Goal: Task Accomplishment & Management: Use online tool/utility

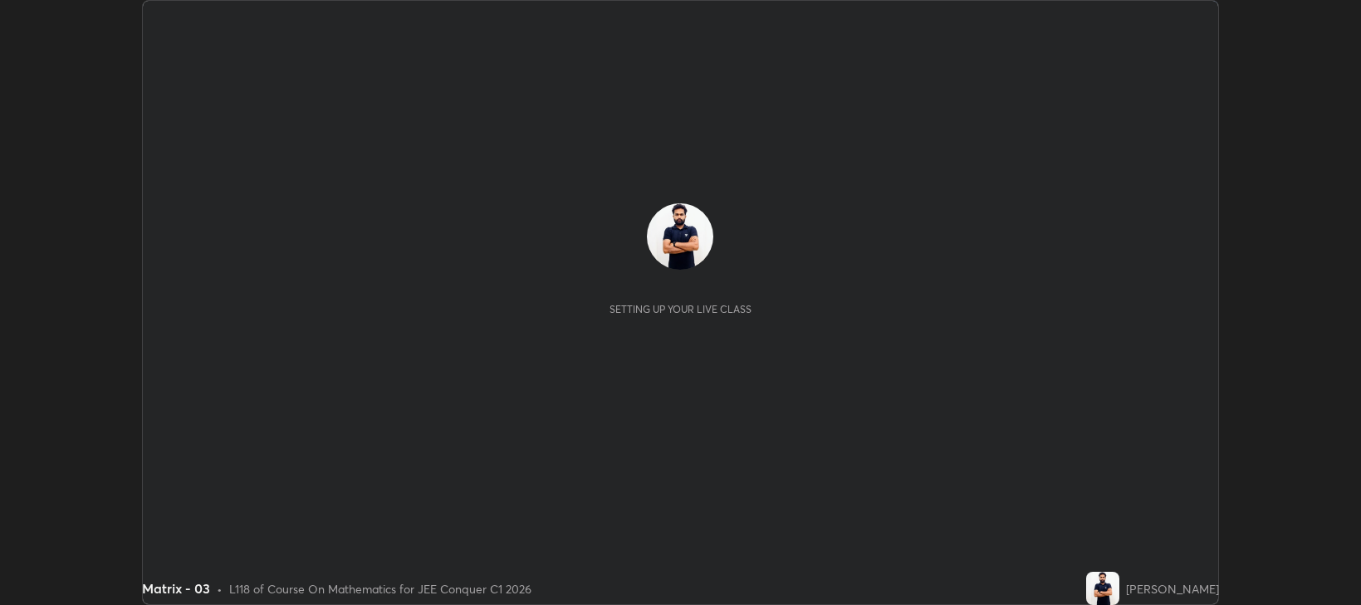
scroll to position [605, 1360]
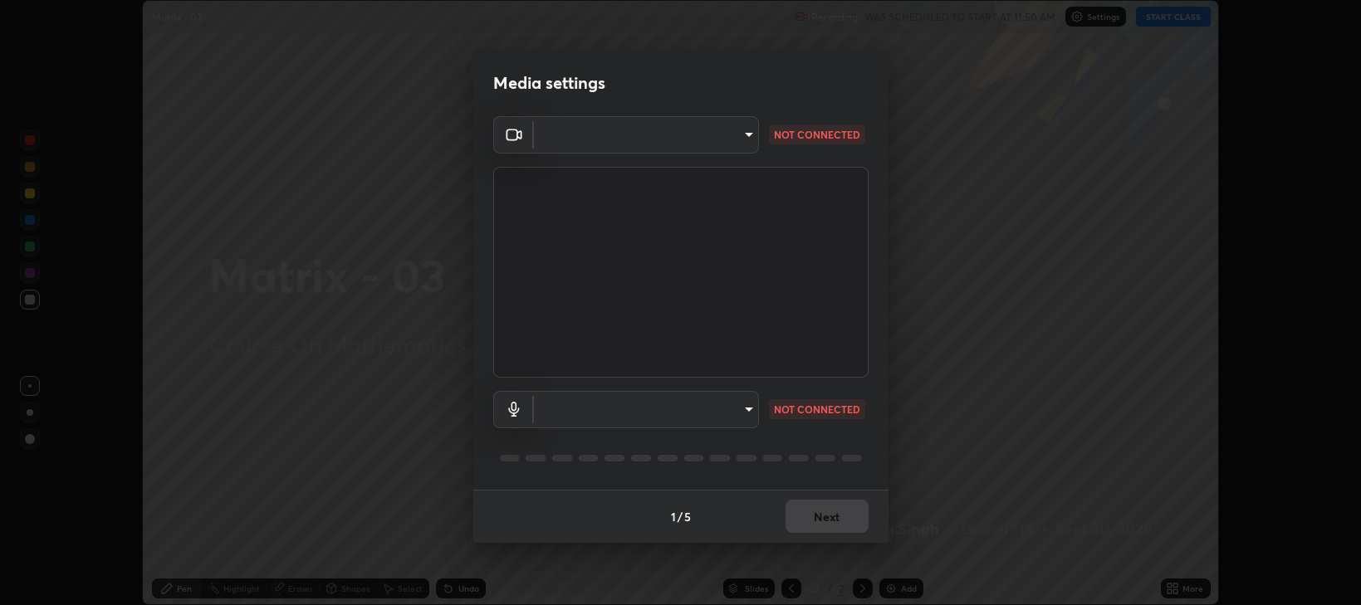
type input "97e3cd23c76f91fb91915eb68de44adfa811e639bdc8ba886a3eb3756a765973"
click at [744, 406] on body "Erase all Matrix - 03 Recording WAS SCHEDULED TO START AT 11:50 AM Settings STA…" at bounding box center [680, 302] width 1361 height 605
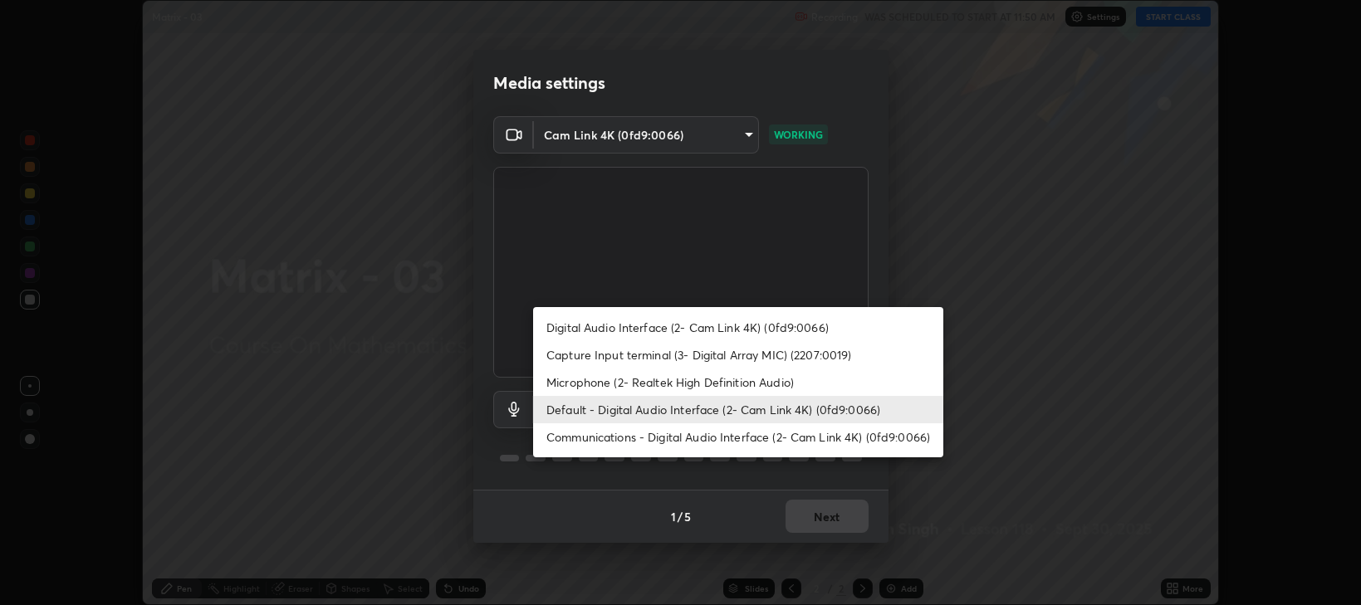
click at [629, 354] on li "Capture Input terminal (3- Digital Array MIC) (2207:0019)" at bounding box center [738, 354] width 410 height 27
type input "46d0712f5550072ffe3b30028c4699a0dd4a8d74d11829b068229e9147ce7368"
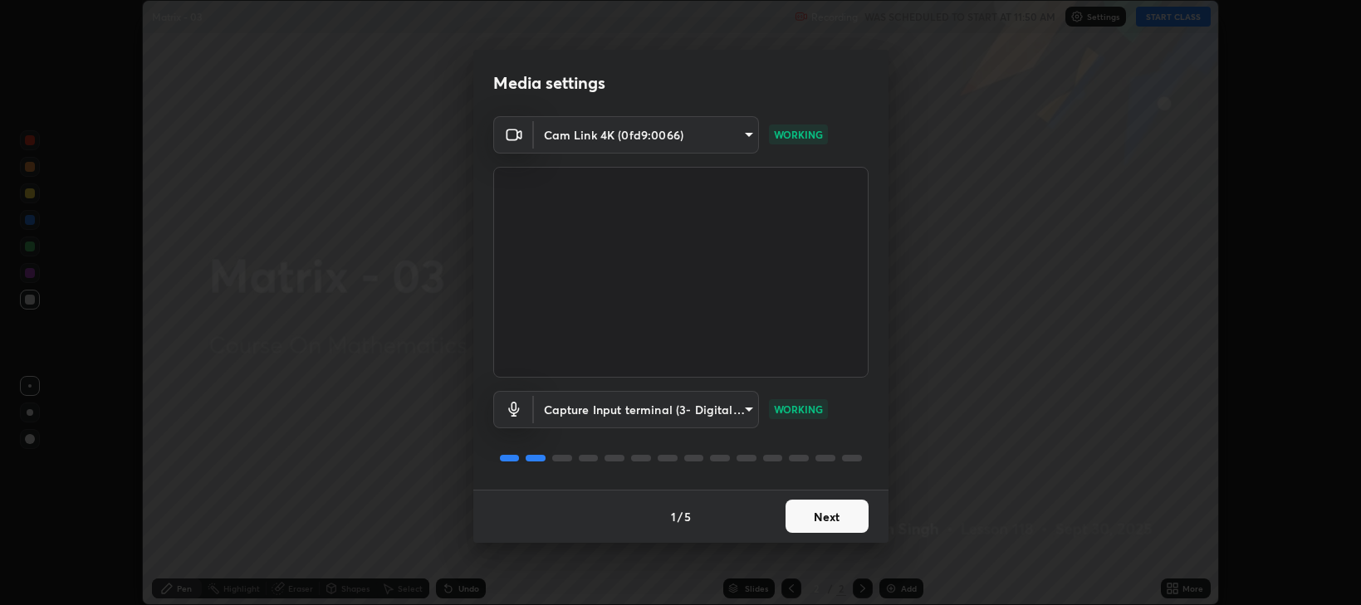
click at [811, 515] on button "Next" at bounding box center [826, 516] width 83 height 33
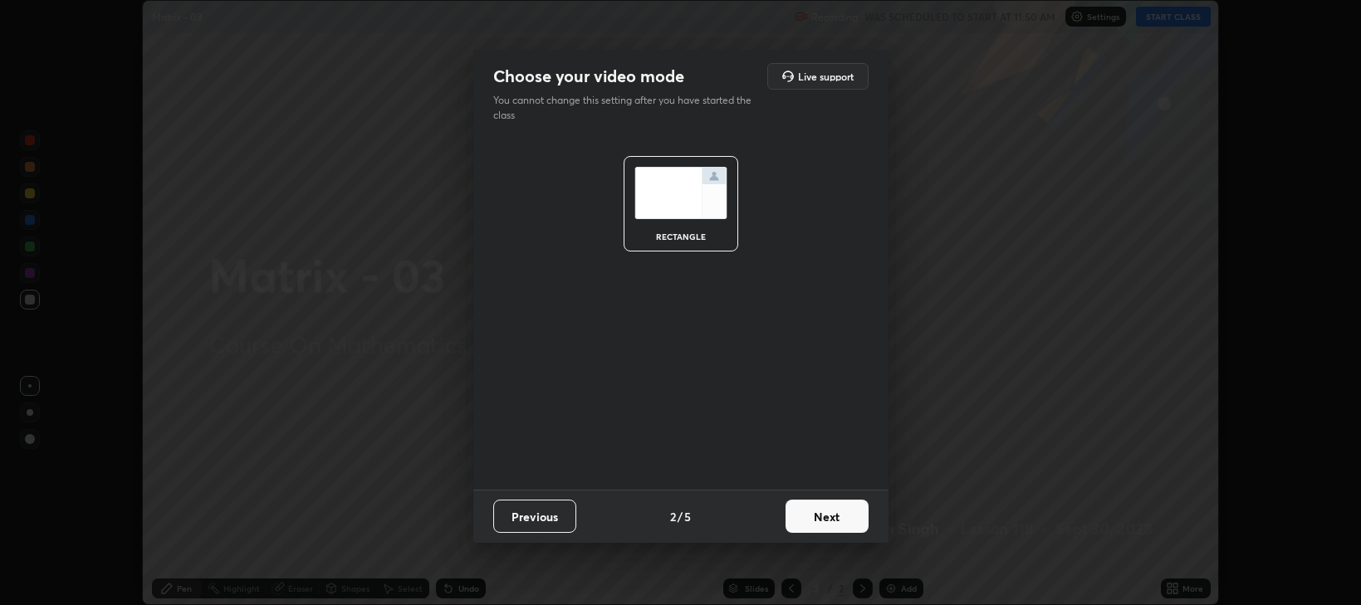
click at [813, 513] on button "Next" at bounding box center [826, 516] width 83 height 33
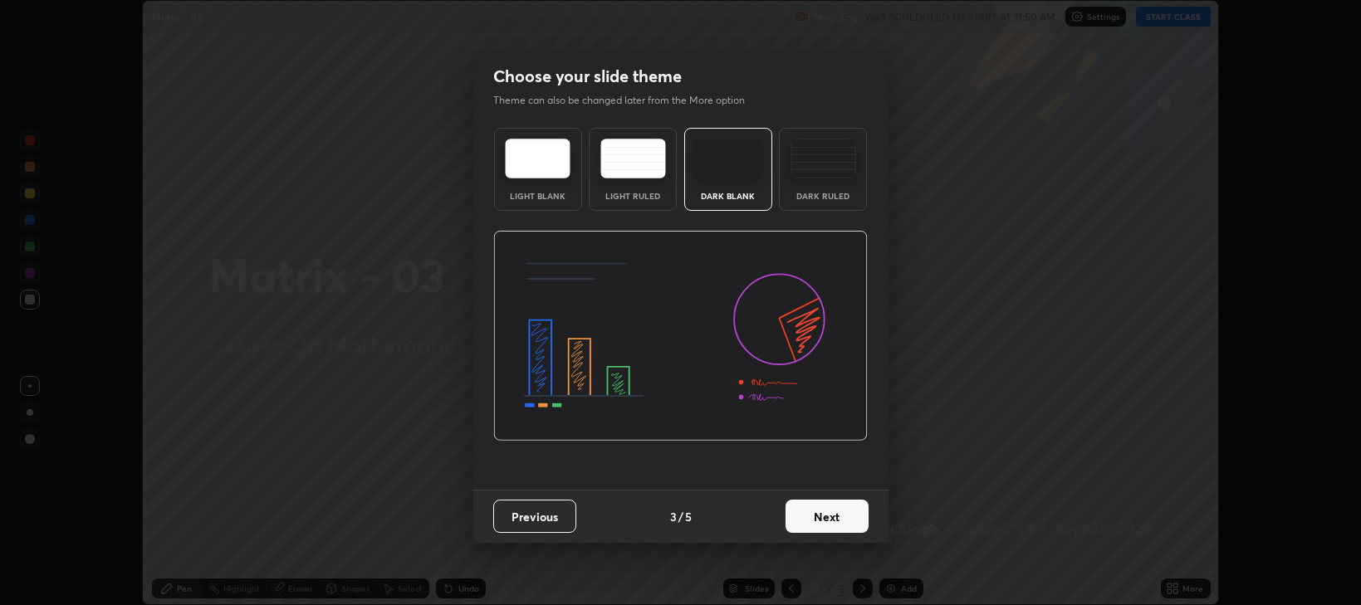
click at [813, 512] on button "Next" at bounding box center [826, 516] width 83 height 33
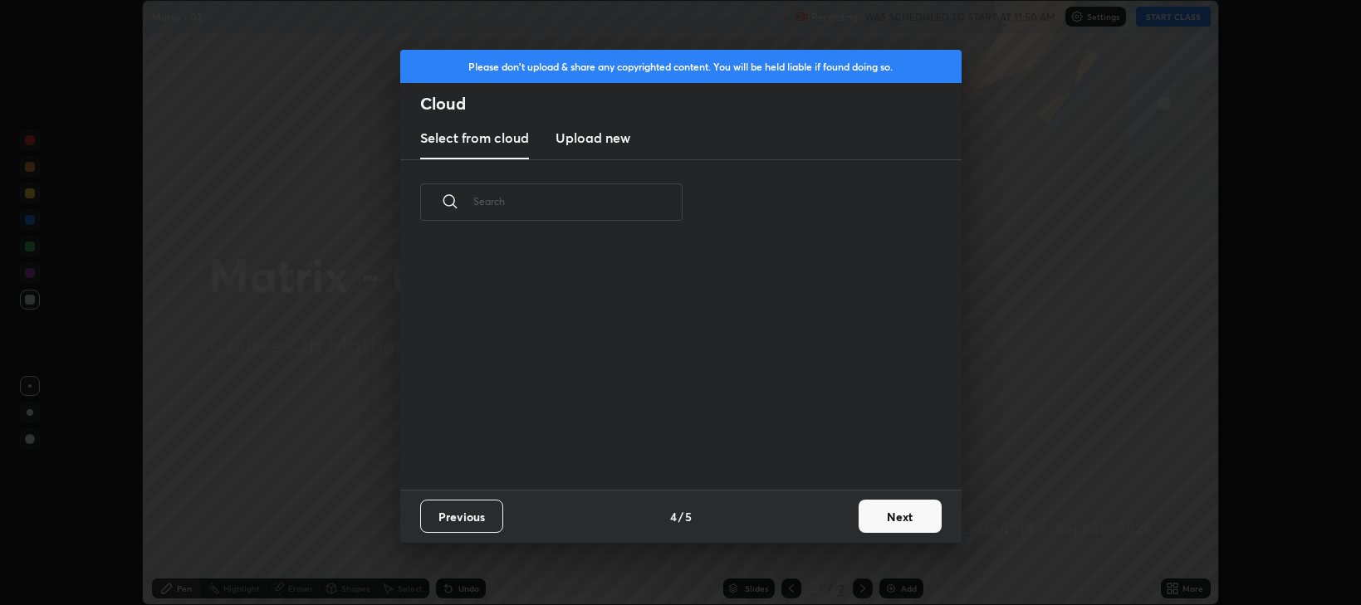
scroll to position [244, 533]
click at [881, 517] on button "Next" at bounding box center [900, 516] width 83 height 33
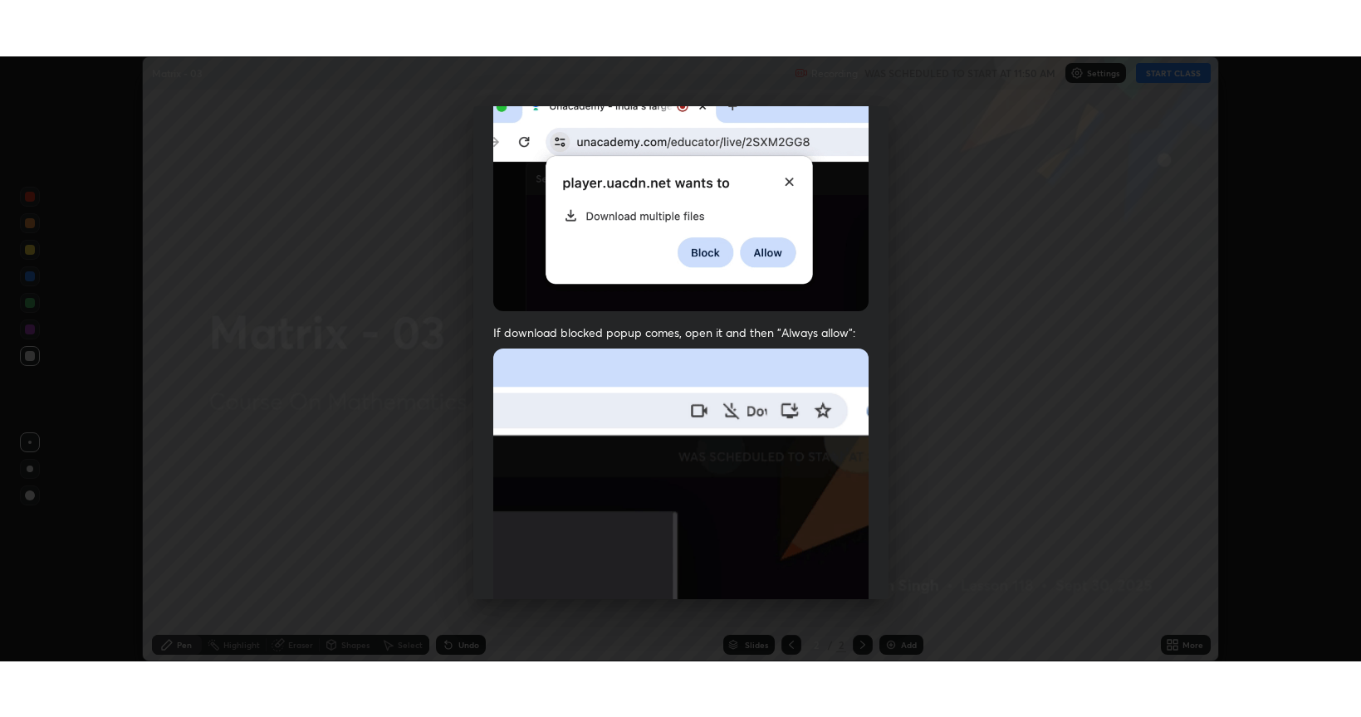
scroll to position [336, 0]
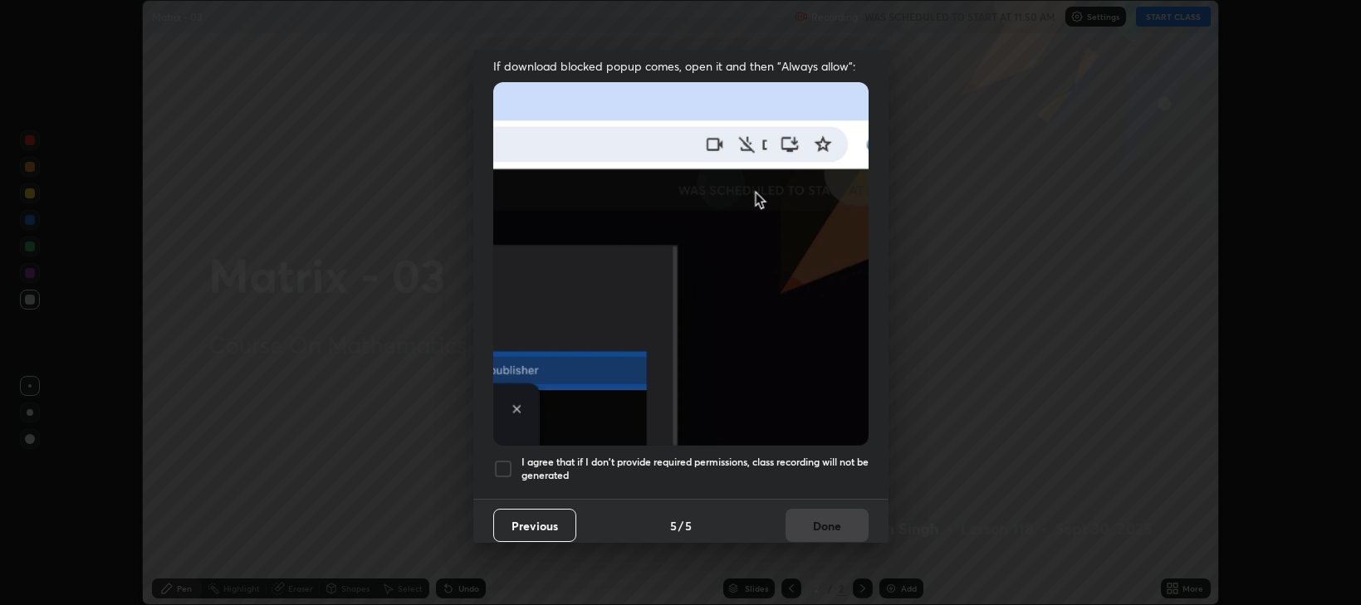
click at [502, 462] on div at bounding box center [503, 469] width 20 height 20
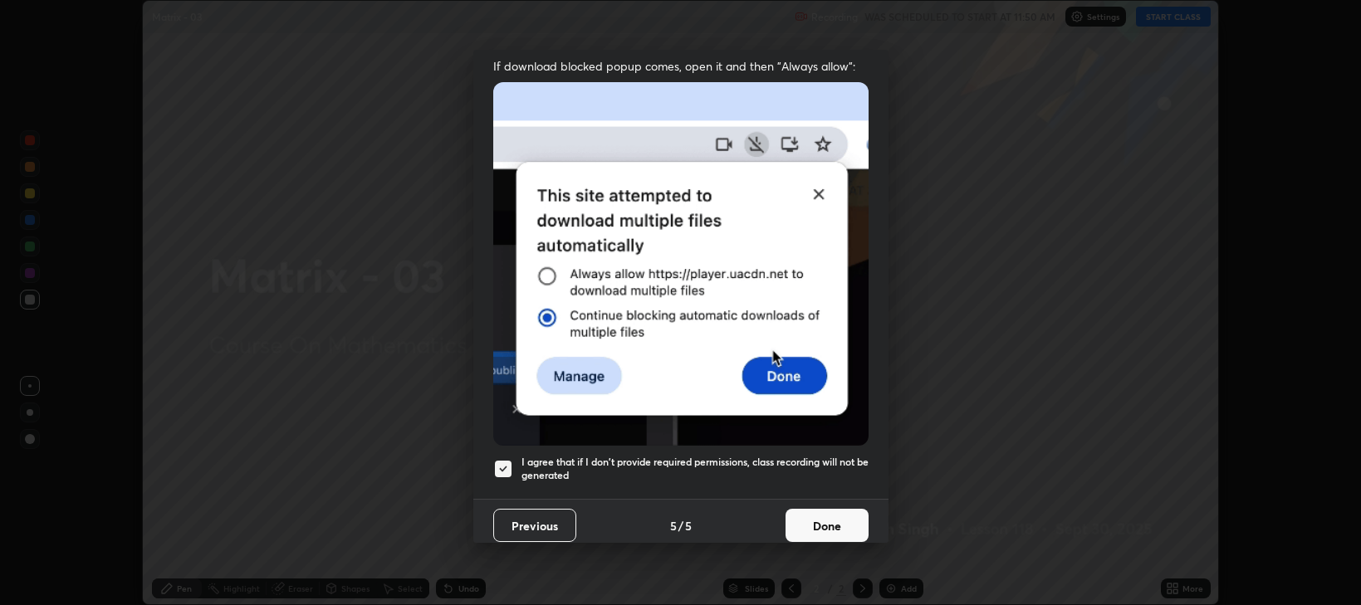
click at [808, 517] on button "Done" at bounding box center [826, 525] width 83 height 33
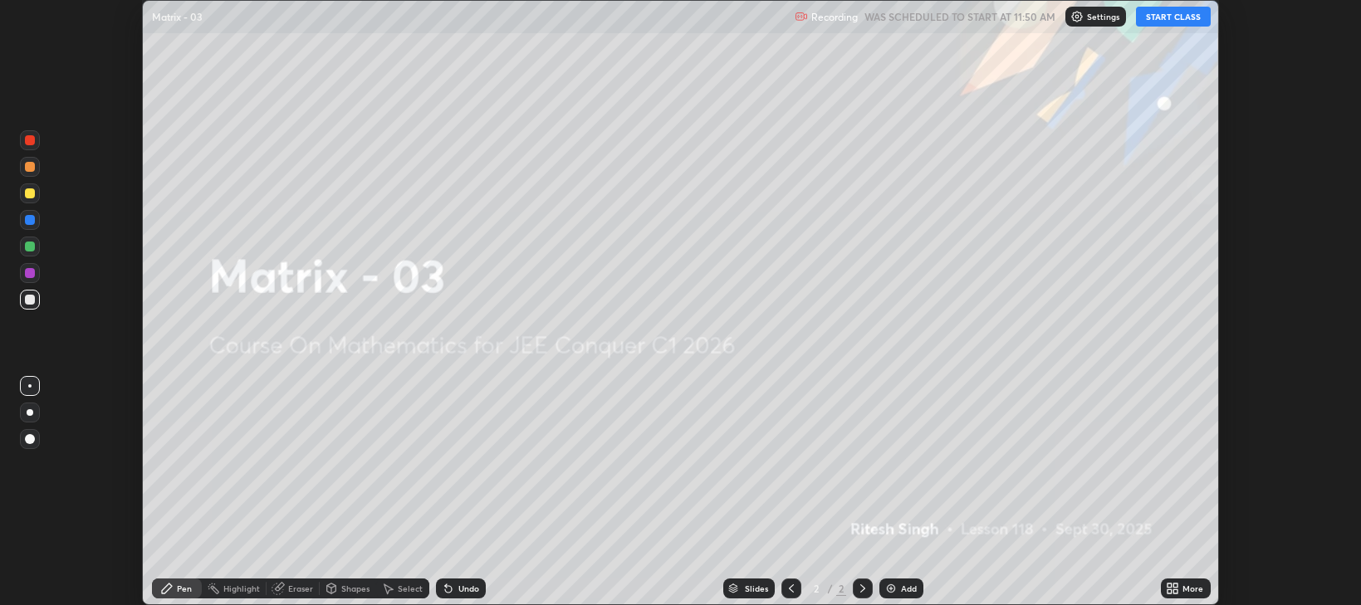
click at [1148, 22] on button "START CLASS" at bounding box center [1173, 17] width 75 height 20
click at [1170, 585] on icon at bounding box center [1169, 586] width 4 height 4
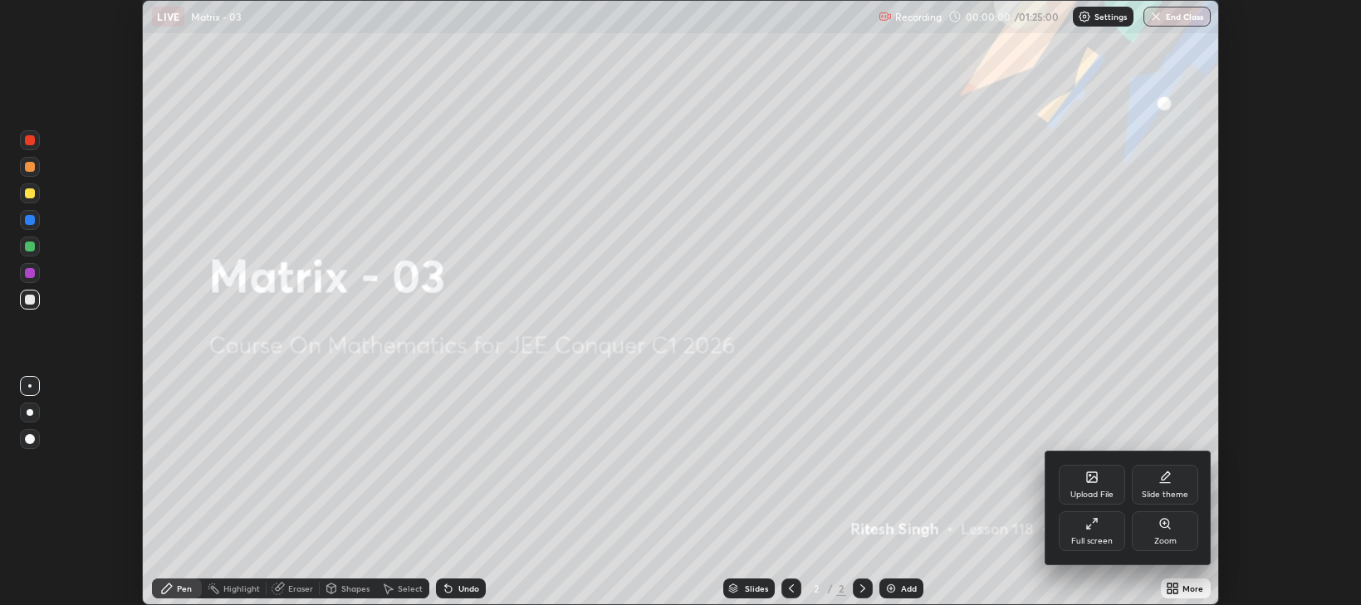
click at [1094, 541] on div "Full screen" at bounding box center [1092, 541] width 42 height 8
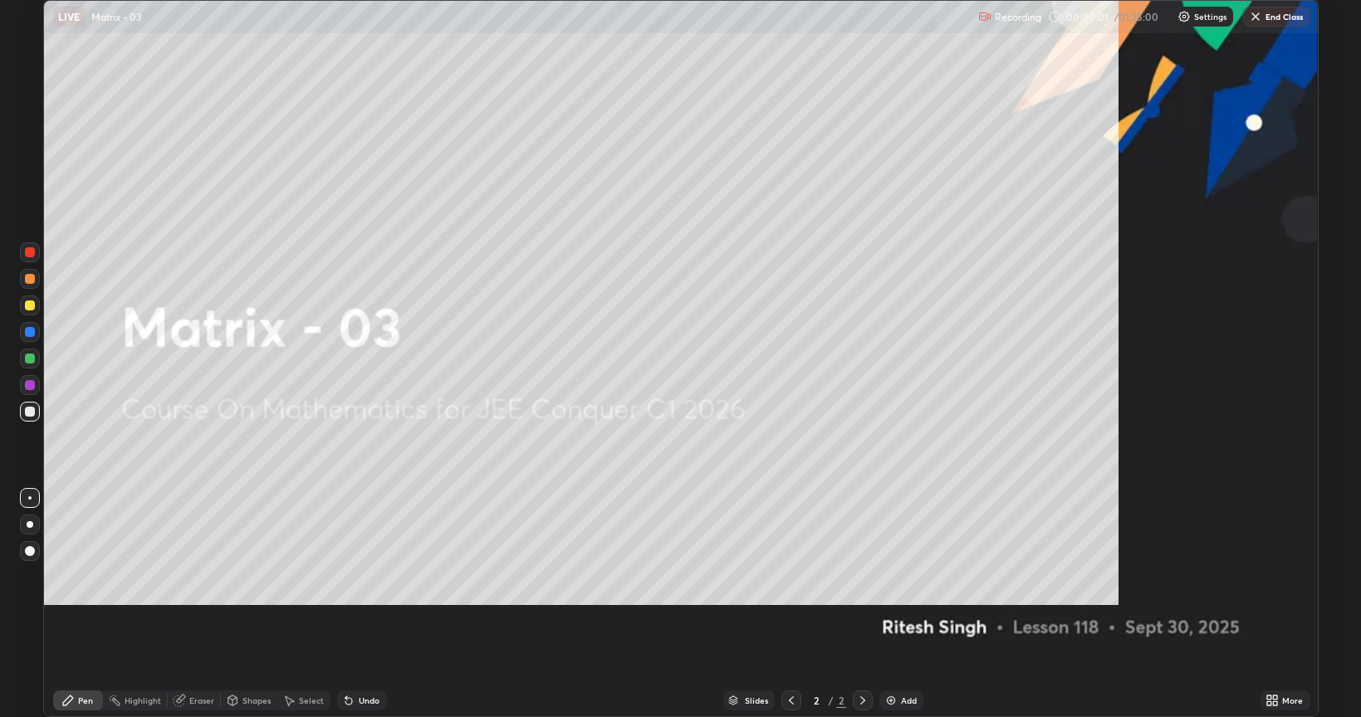
scroll to position [717, 1361]
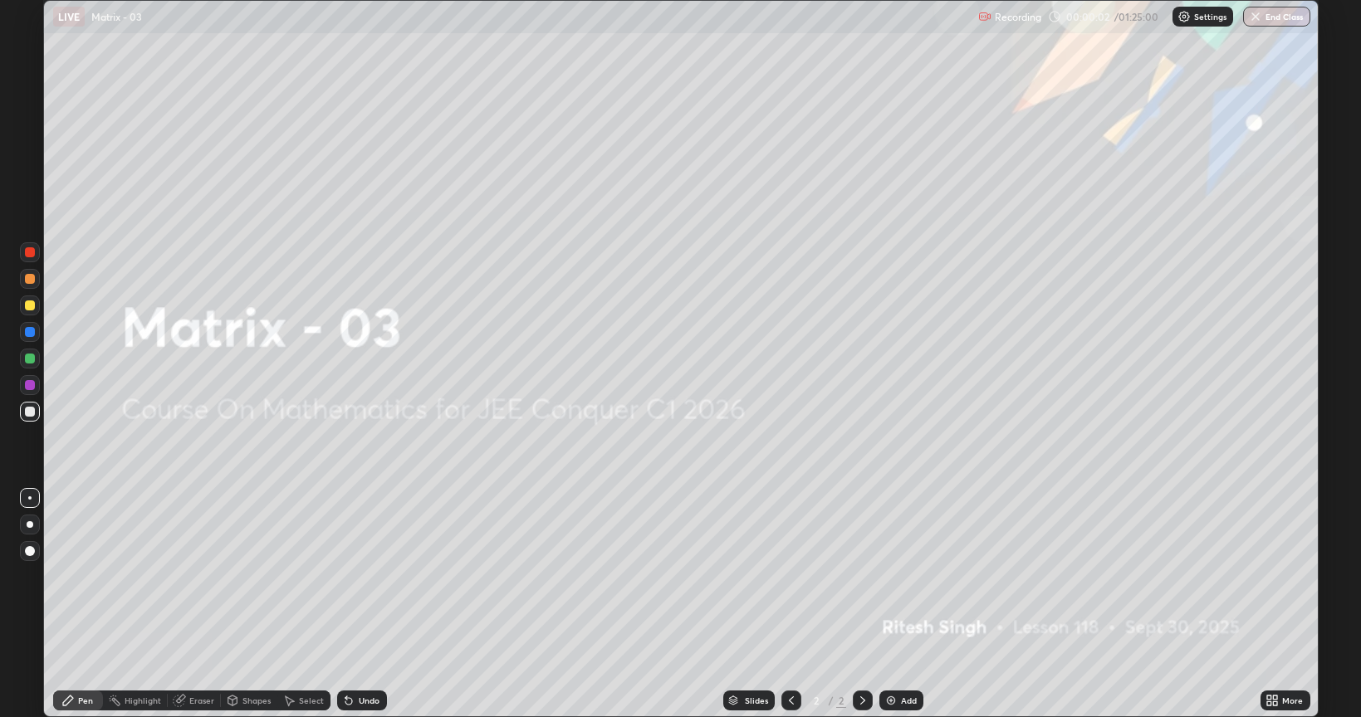
click at [903, 604] on div "Add" at bounding box center [909, 701] width 16 height 8
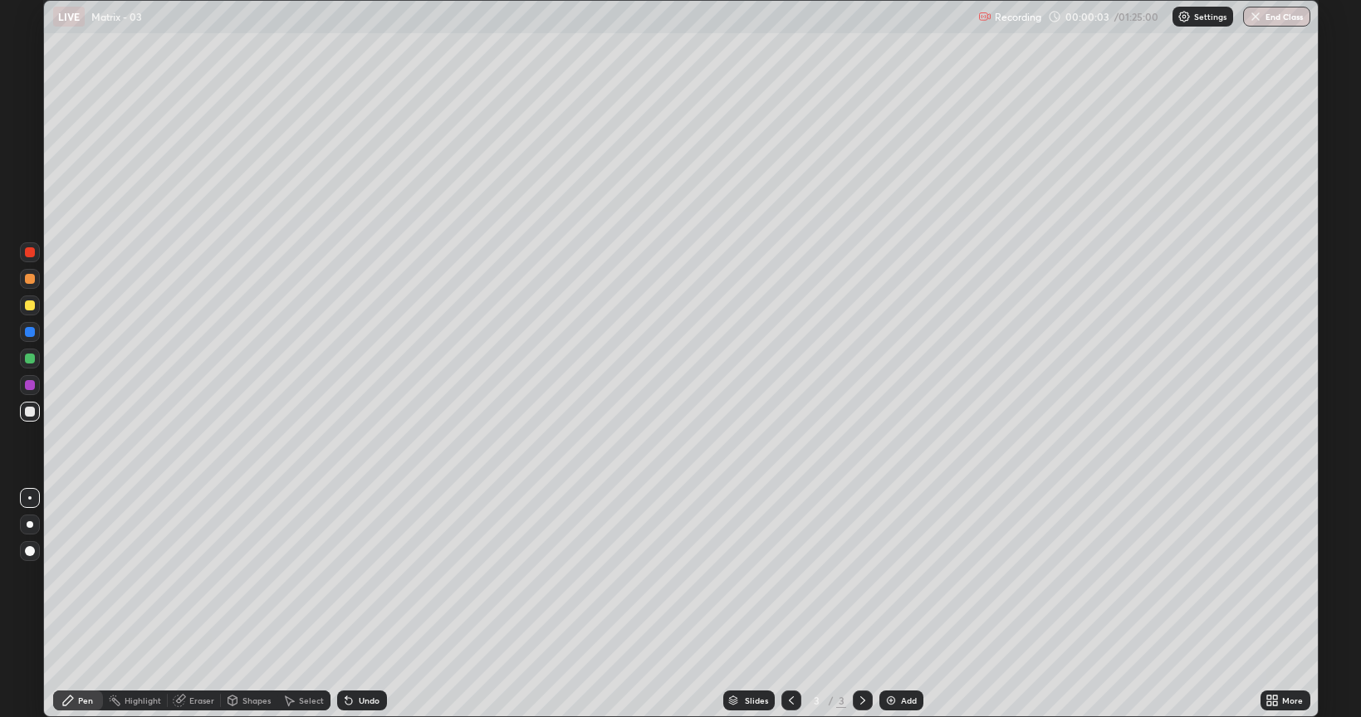
click at [910, 604] on div "Add" at bounding box center [909, 701] width 16 height 8
click at [903, 604] on div "Add" at bounding box center [909, 701] width 16 height 8
click at [902, 604] on div "Add" at bounding box center [909, 701] width 16 height 8
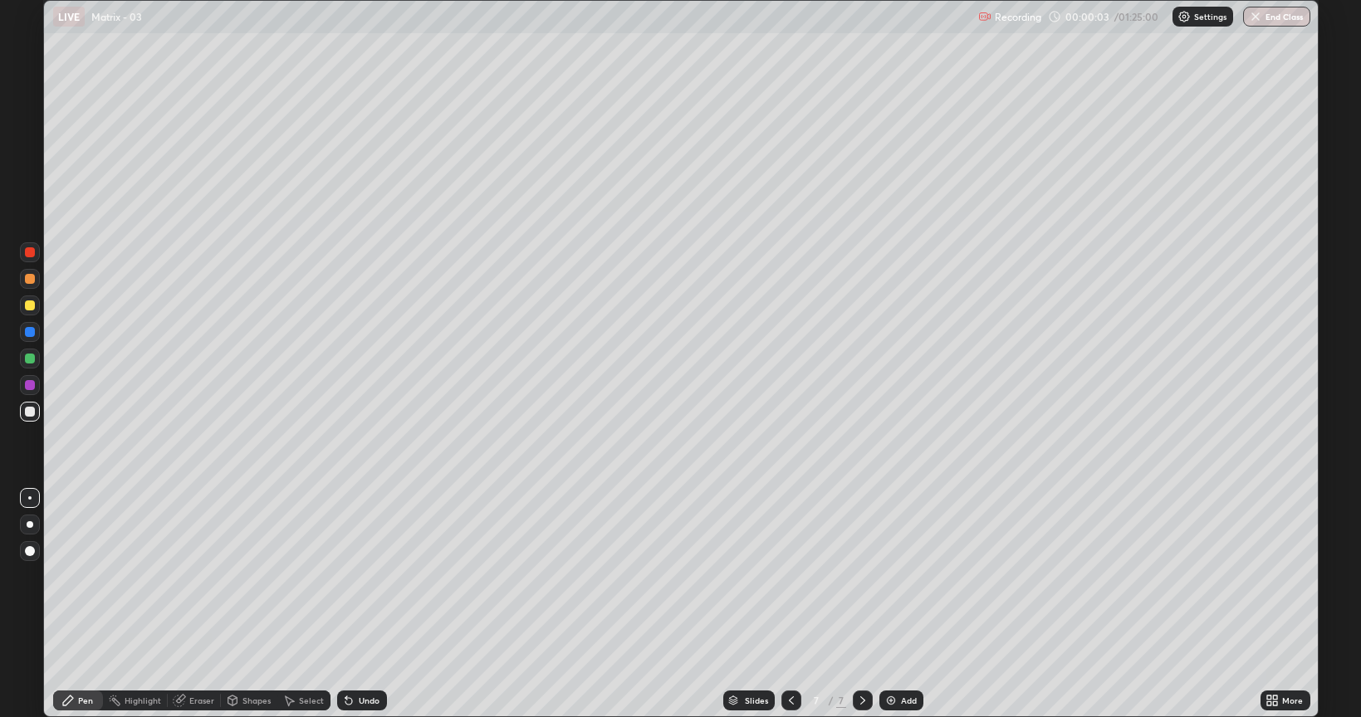
click at [903, 604] on div "Add" at bounding box center [909, 701] width 16 height 8
click at [901, 604] on div "Add" at bounding box center [909, 701] width 16 height 8
click at [790, 604] on div at bounding box center [791, 701] width 20 height 20
click at [788, 604] on icon at bounding box center [791, 700] width 13 height 13
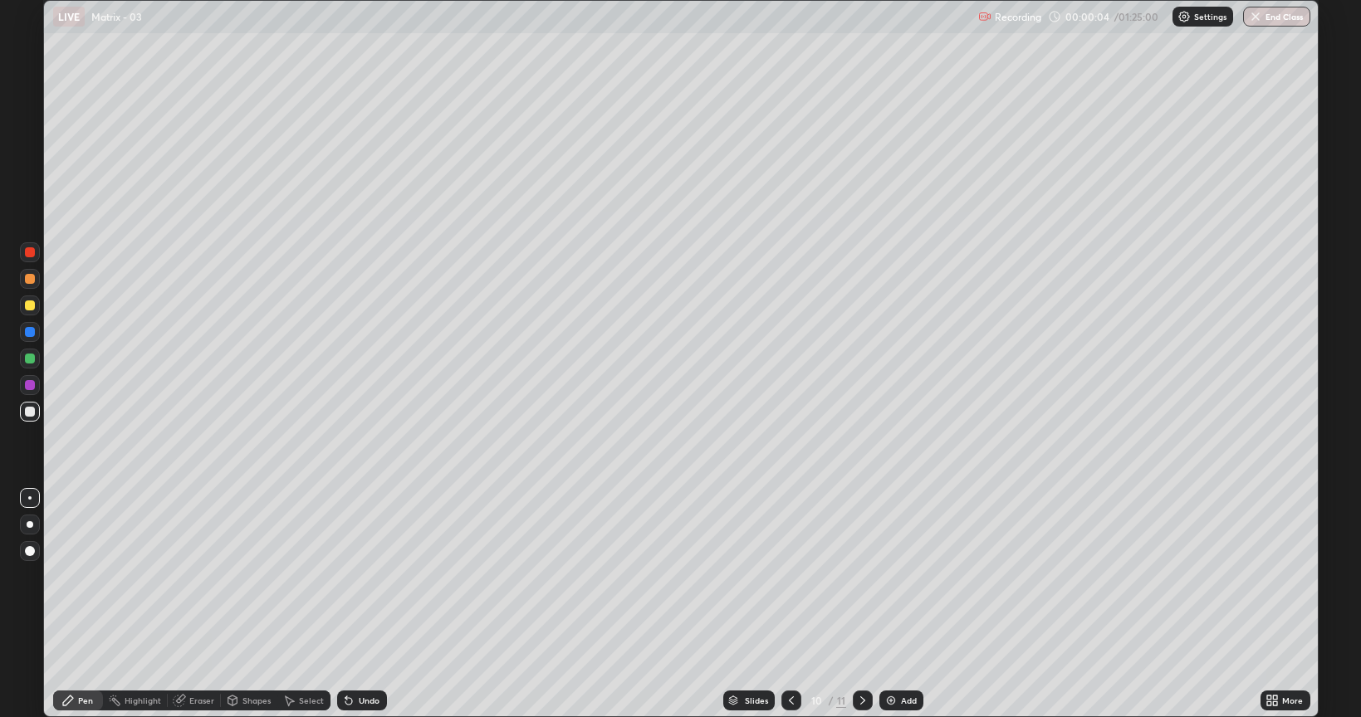
click at [787, 604] on icon at bounding box center [791, 700] width 13 height 13
click at [790, 604] on icon at bounding box center [791, 700] width 13 height 13
click at [787, 604] on icon at bounding box center [791, 700] width 13 height 13
click at [790, 604] on icon at bounding box center [791, 700] width 13 height 13
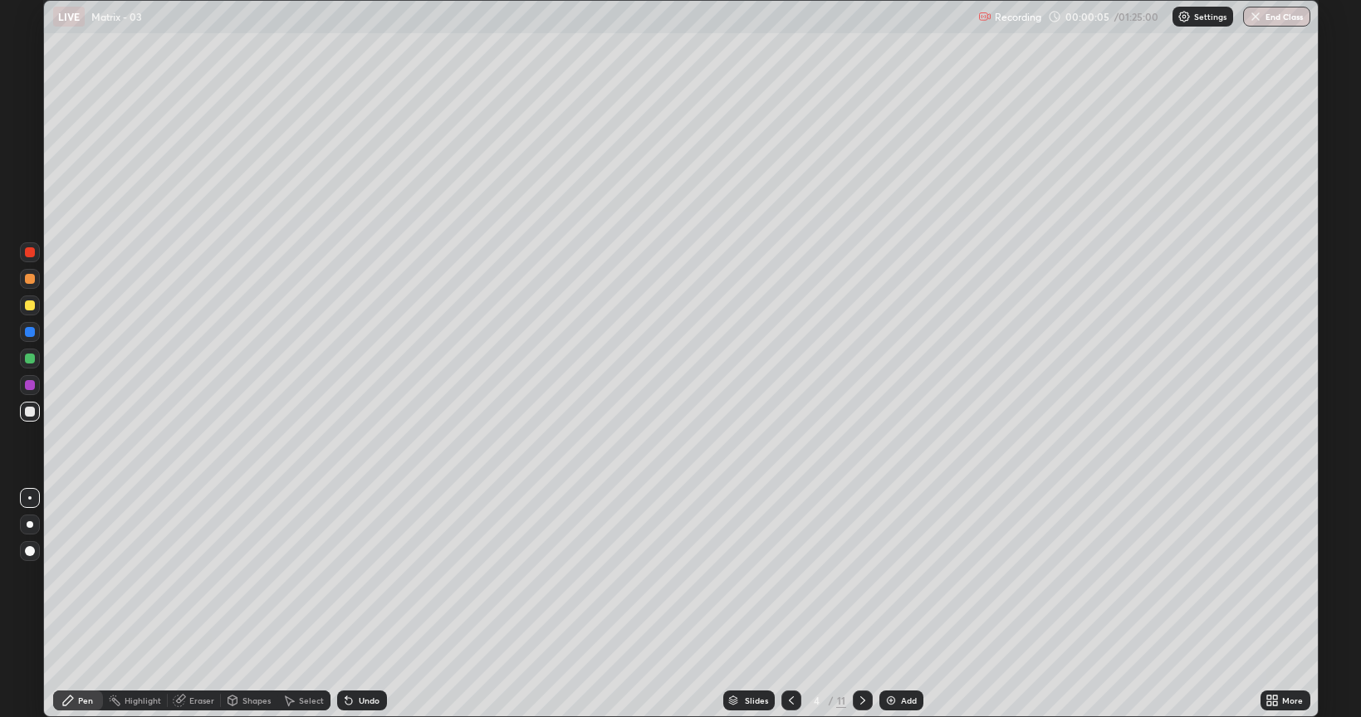
click at [790, 604] on icon at bounding box center [791, 700] width 13 height 13
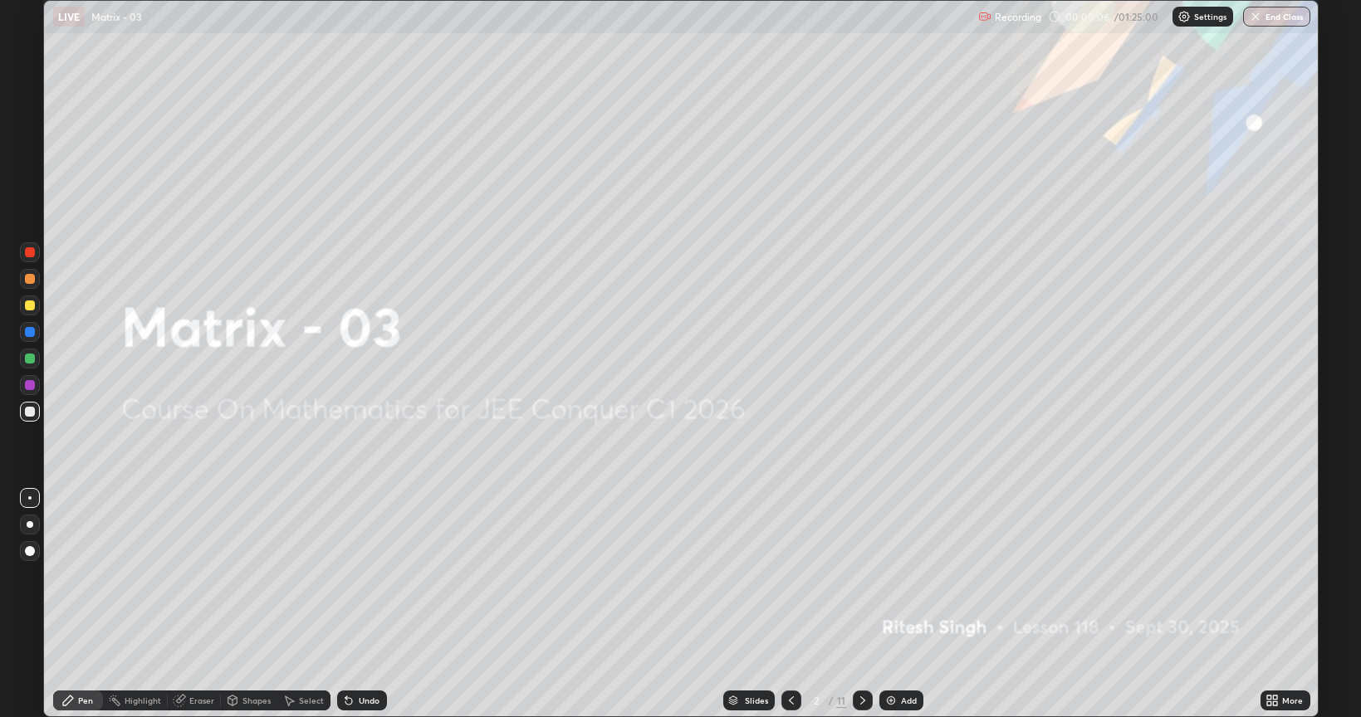
click at [862, 604] on icon at bounding box center [862, 701] width 5 height 8
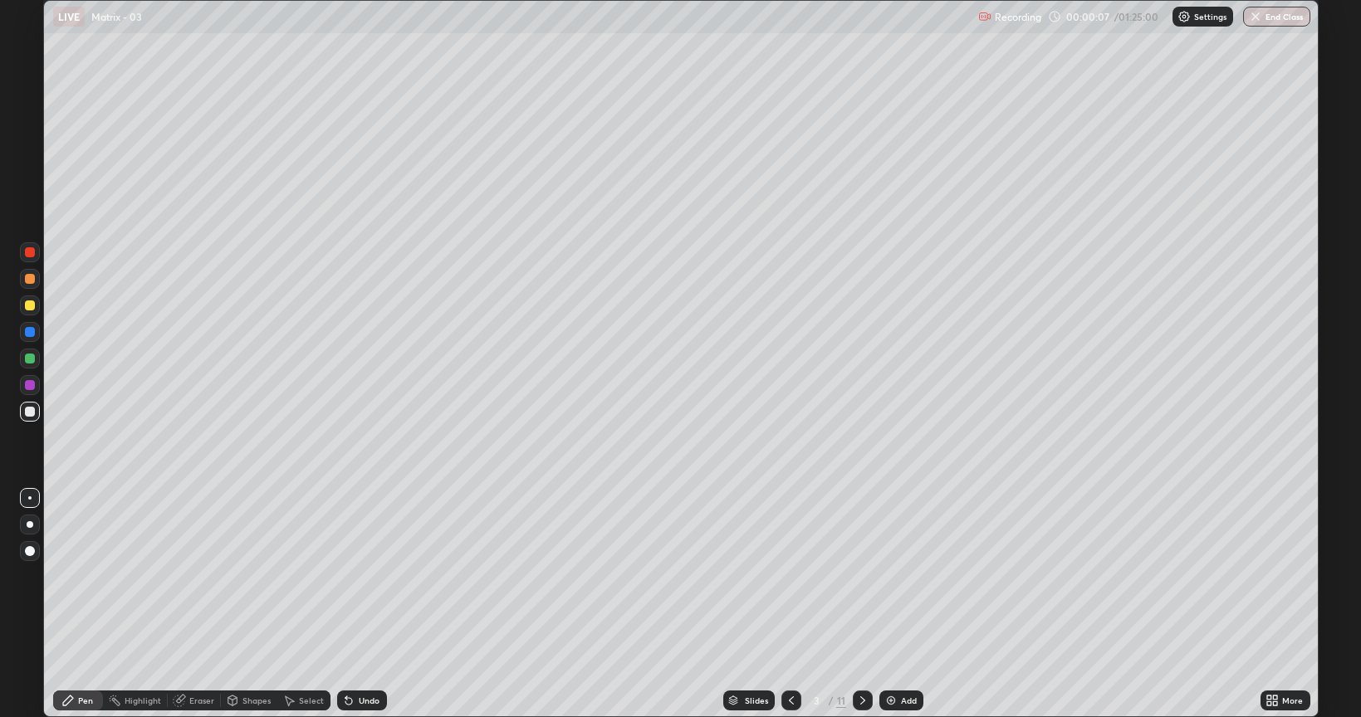
click at [27, 306] on div at bounding box center [30, 306] width 10 height 10
click at [369, 604] on div "Undo" at bounding box center [369, 701] width 21 height 8
click at [379, 604] on div "Undo" at bounding box center [362, 701] width 50 height 20
click at [859, 604] on icon at bounding box center [862, 700] width 13 height 13
click at [363, 604] on div "Undo" at bounding box center [369, 701] width 21 height 8
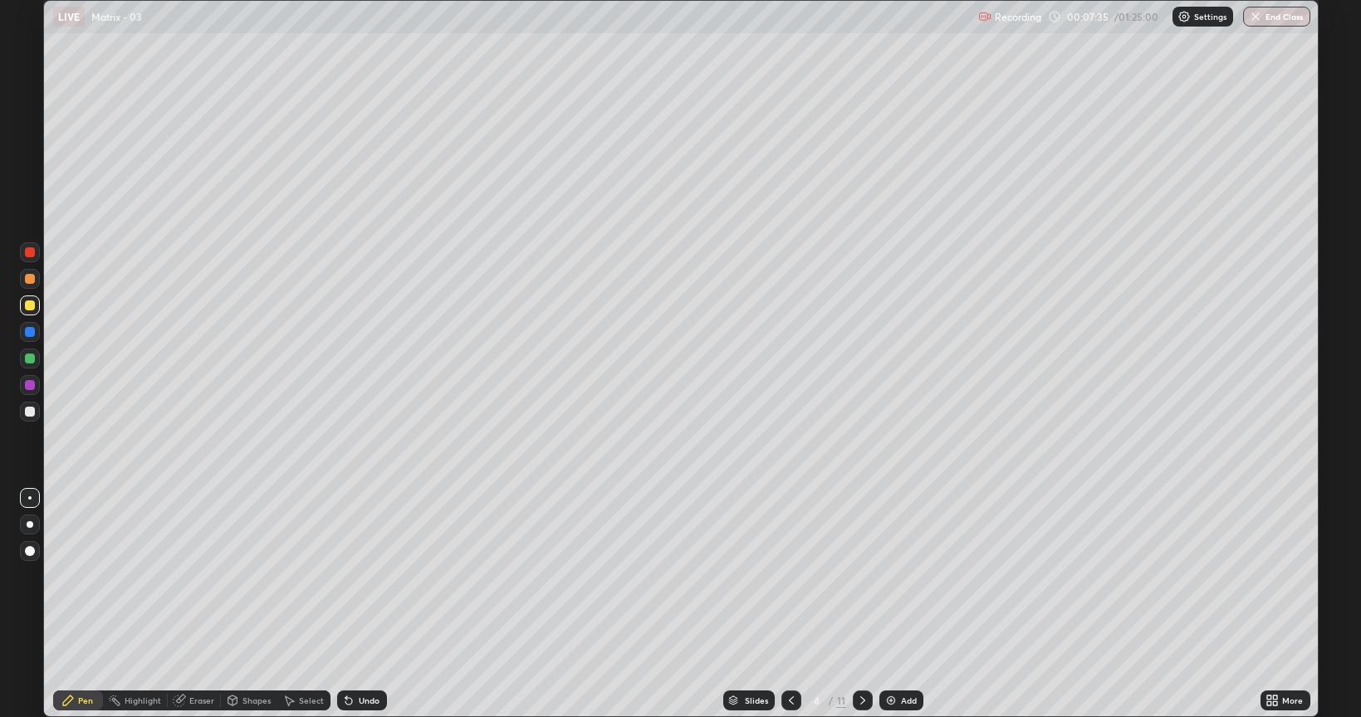
click at [364, 604] on div "Undo" at bounding box center [369, 701] width 21 height 8
click at [377, 604] on div "Undo" at bounding box center [362, 701] width 50 height 20
click at [788, 604] on icon at bounding box center [791, 700] width 13 height 13
click at [28, 412] on div at bounding box center [30, 412] width 10 height 10
click at [372, 604] on div "Undo" at bounding box center [369, 701] width 21 height 8
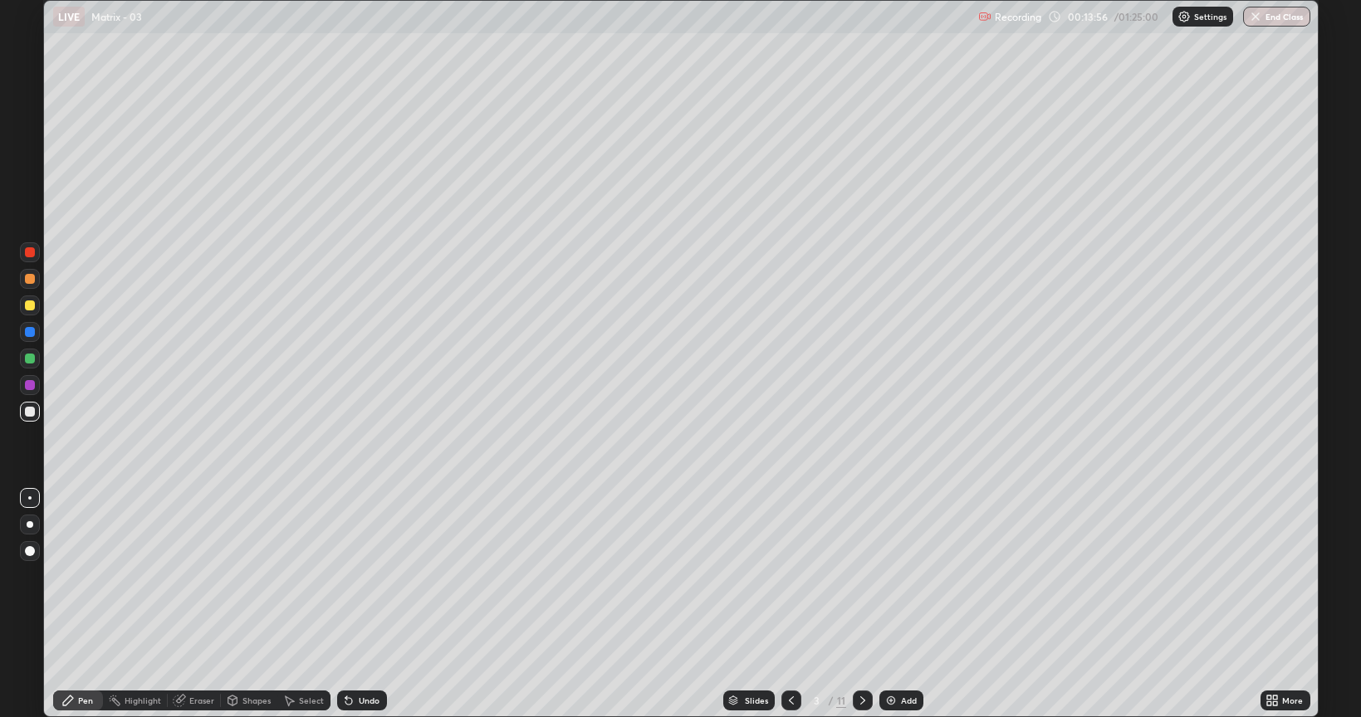
click at [364, 604] on div "Undo" at bounding box center [369, 701] width 21 height 8
click at [364, 604] on div "Undo" at bounding box center [362, 701] width 50 height 20
click at [361, 604] on div "Undo" at bounding box center [362, 701] width 50 height 20
click at [364, 604] on div "Undo" at bounding box center [362, 701] width 50 height 20
click at [363, 604] on div "Undo" at bounding box center [362, 701] width 50 height 20
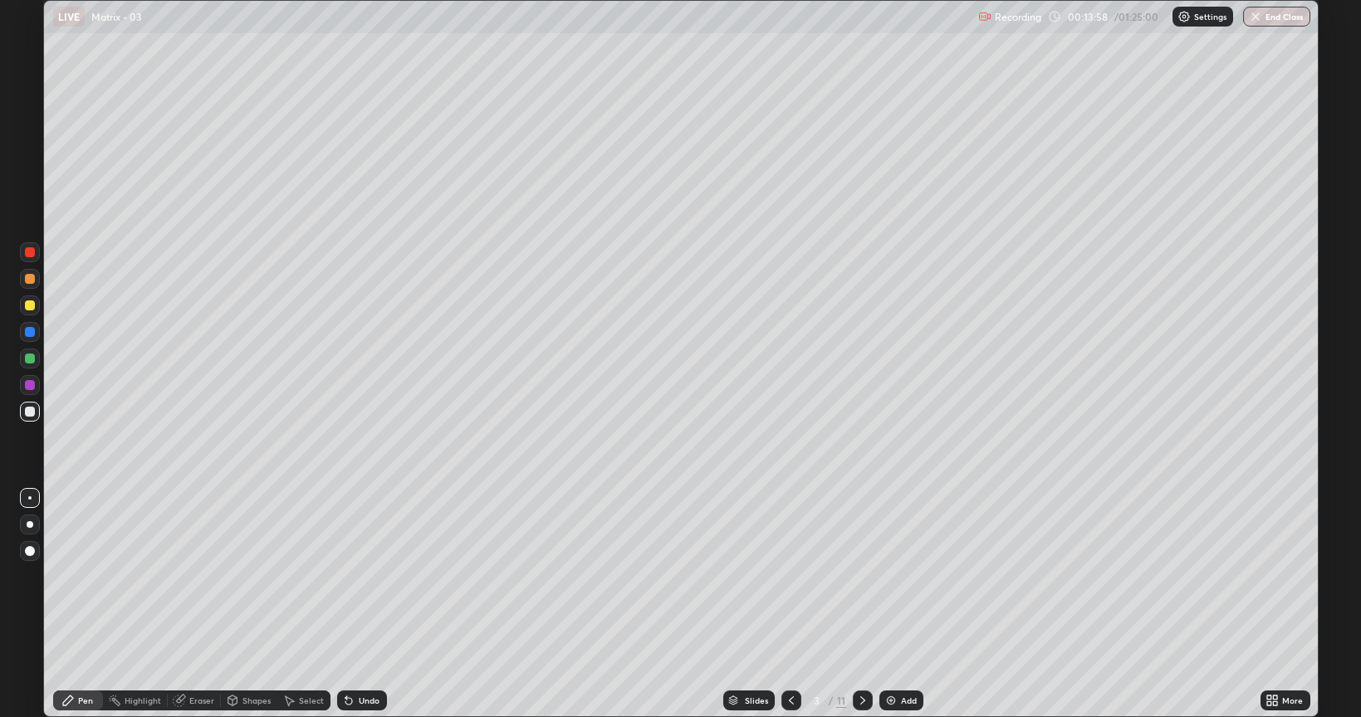
click at [364, 604] on div "Undo" at bounding box center [362, 701] width 50 height 20
click at [859, 604] on icon at bounding box center [862, 700] width 13 height 13
click at [790, 604] on icon at bounding box center [791, 700] width 13 height 13
click at [859, 604] on icon at bounding box center [862, 700] width 13 height 13
click at [369, 604] on div "Undo" at bounding box center [362, 701] width 50 height 20
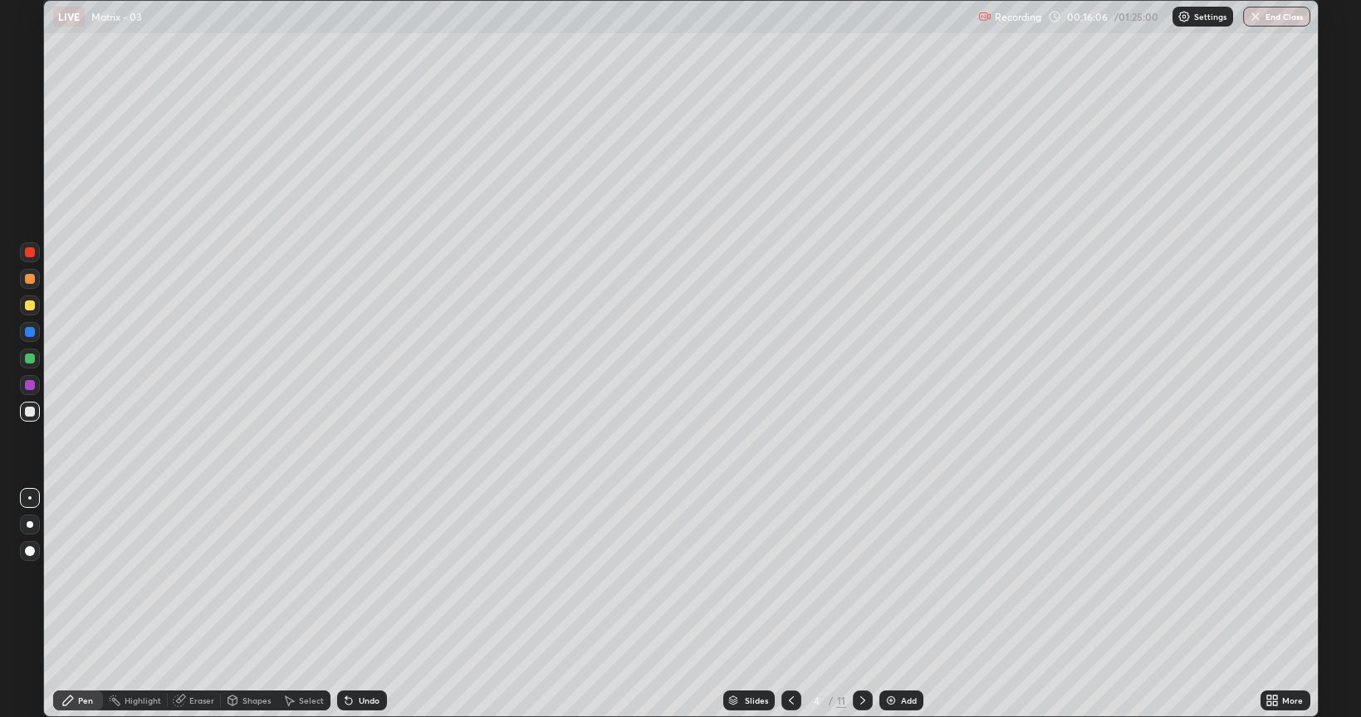
click at [369, 604] on div "Undo" at bounding box center [362, 701] width 50 height 20
click at [861, 604] on icon at bounding box center [862, 700] width 13 height 13
click at [797, 604] on div at bounding box center [791, 701] width 20 height 20
click at [789, 604] on div at bounding box center [791, 701] width 20 height 20
click at [861, 604] on icon at bounding box center [862, 700] width 13 height 13
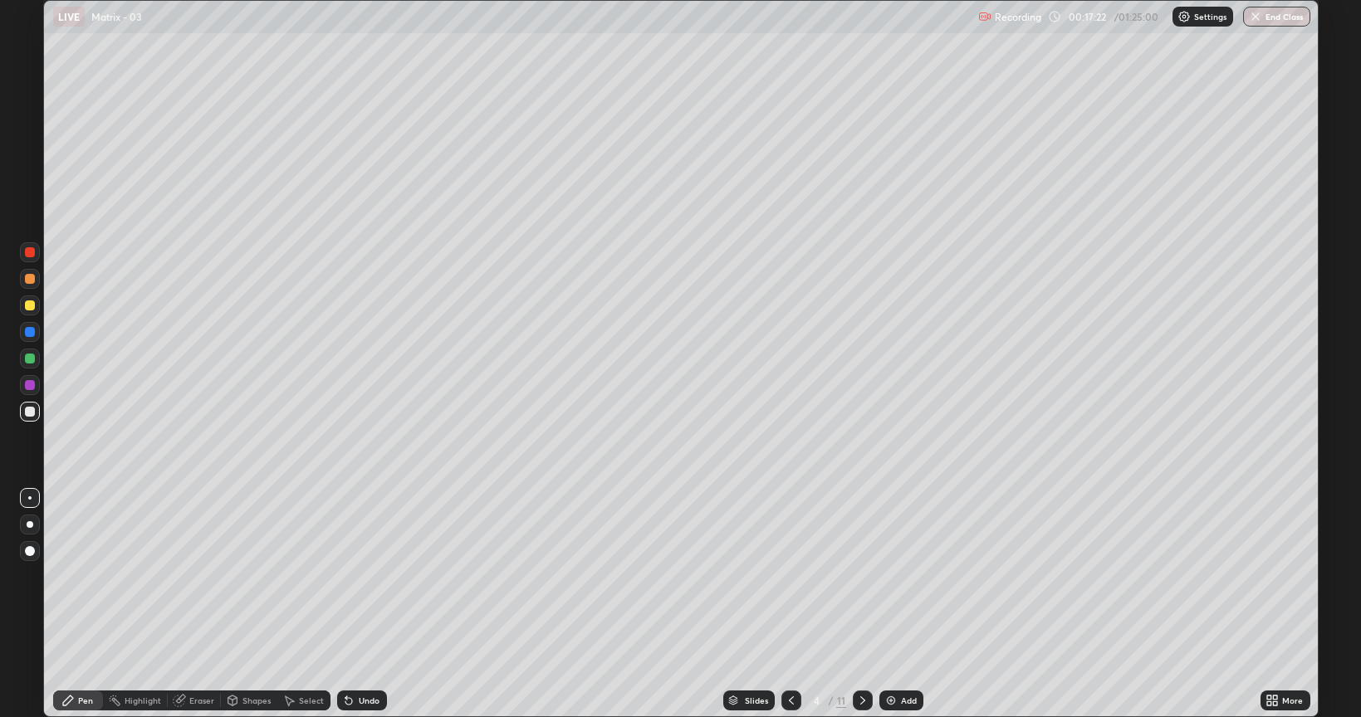
click at [860, 604] on icon at bounding box center [862, 700] width 13 height 13
click at [790, 604] on icon at bounding box center [791, 700] width 13 height 13
click at [791, 604] on div at bounding box center [791, 701] width 20 height 20
click at [856, 604] on icon at bounding box center [862, 700] width 13 height 13
click at [859, 604] on icon at bounding box center [862, 700] width 13 height 13
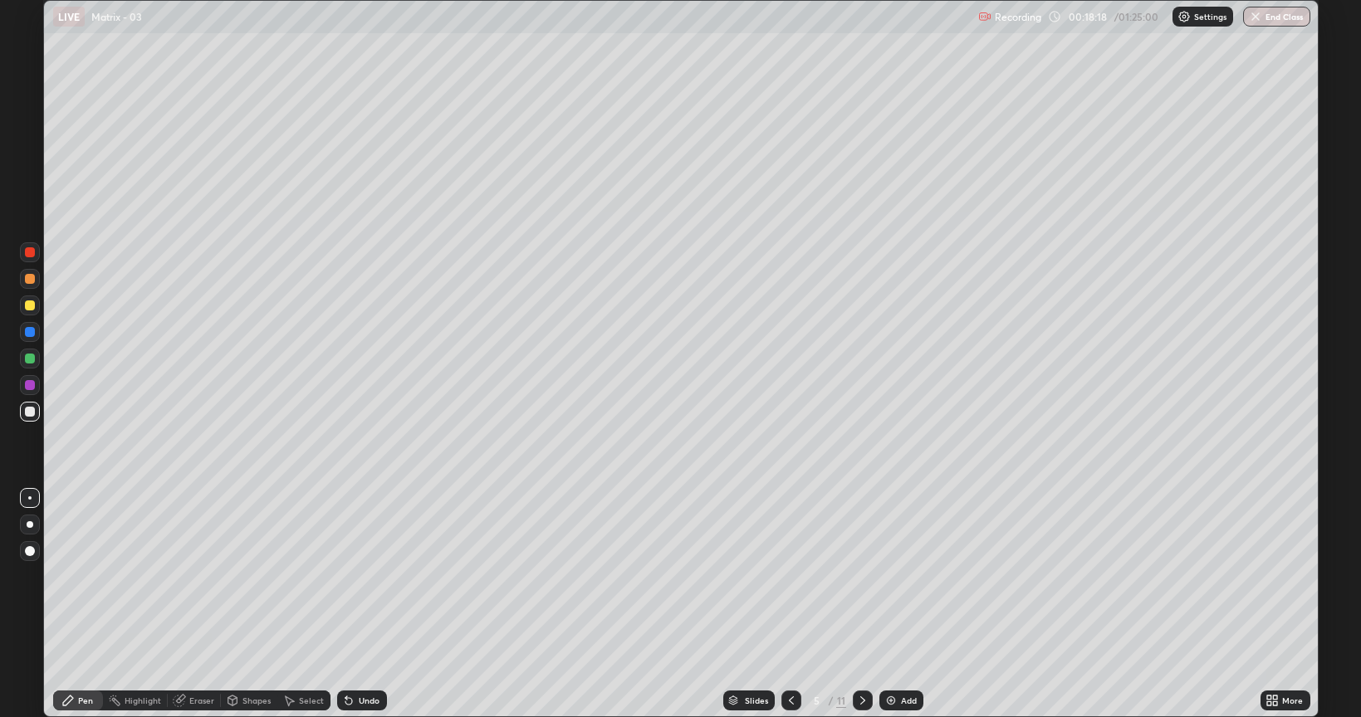
click at [790, 604] on icon at bounding box center [791, 700] width 13 height 13
click at [861, 604] on icon at bounding box center [862, 700] width 13 height 13
click at [362, 604] on div "Undo" at bounding box center [362, 701] width 50 height 20
click at [790, 604] on icon at bounding box center [791, 701] width 5 height 8
click at [860, 604] on icon at bounding box center [862, 700] width 13 height 13
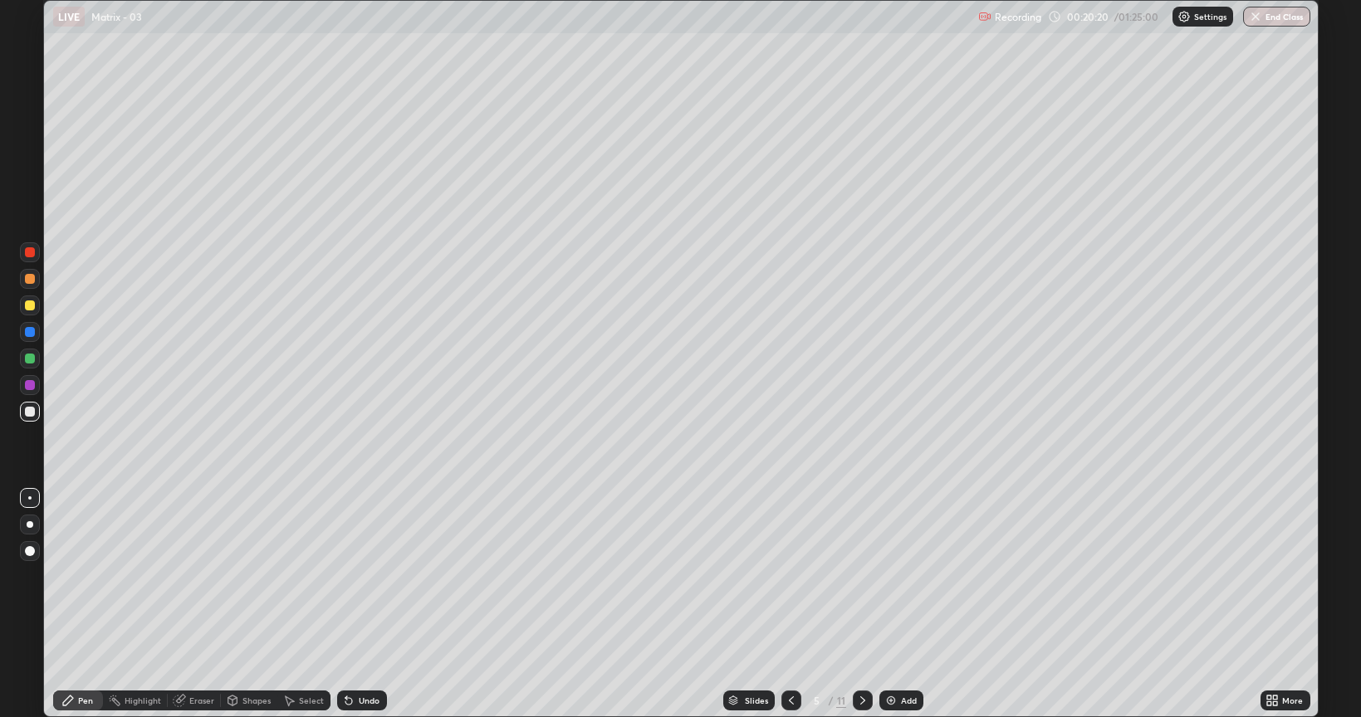
click at [362, 604] on div "Undo" at bounding box center [369, 701] width 21 height 8
click at [360, 604] on div "Undo" at bounding box center [369, 701] width 21 height 8
click at [359, 604] on div "Undo" at bounding box center [362, 701] width 50 height 20
click at [861, 604] on icon at bounding box center [862, 700] width 13 height 13
click at [790, 604] on icon at bounding box center [791, 700] width 13 height 13
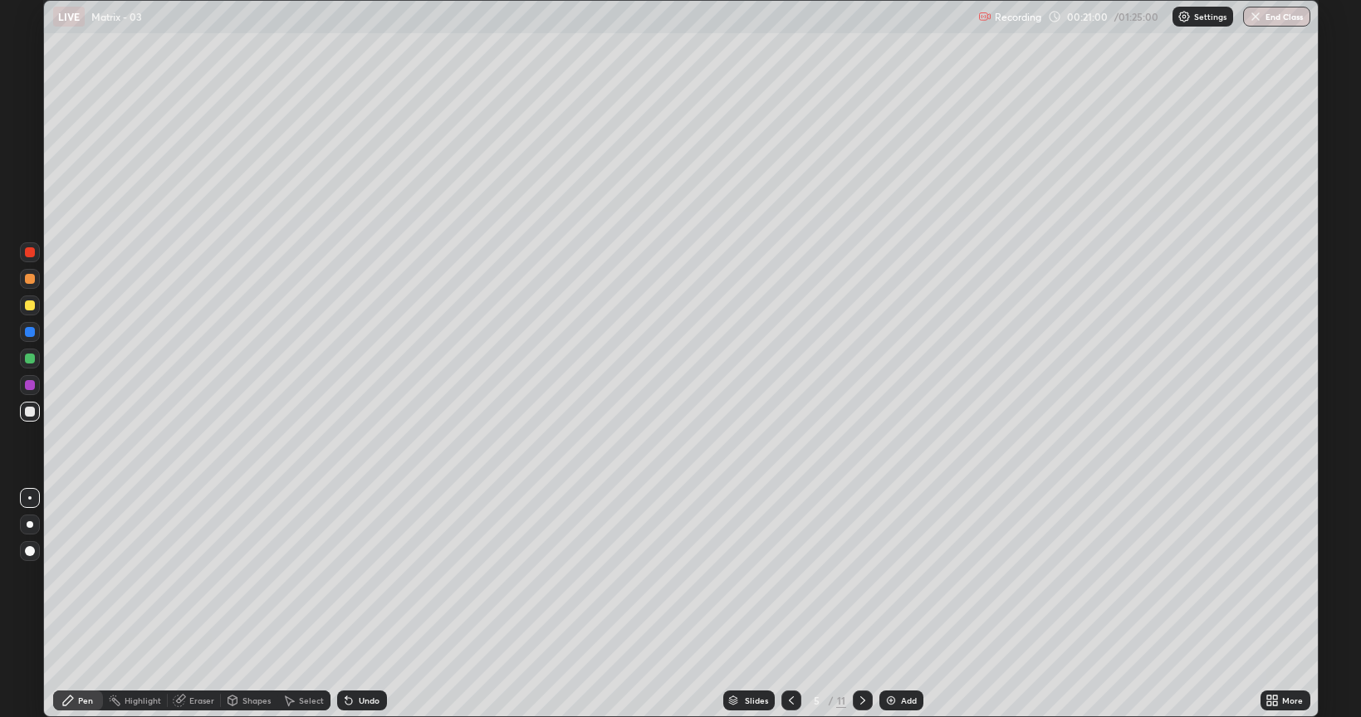
click at [790, 604] on icon at bounding box center [791, 700] width 13 height 13
click at [861, 604] on icon at bounding box center [862, 700] width 13 height 13
click at [854, 604] on div at bounding box center [863, 701] width 20 height 20
click at [859, 604] on icon at bounding box center [862, 700] width 13 height 13
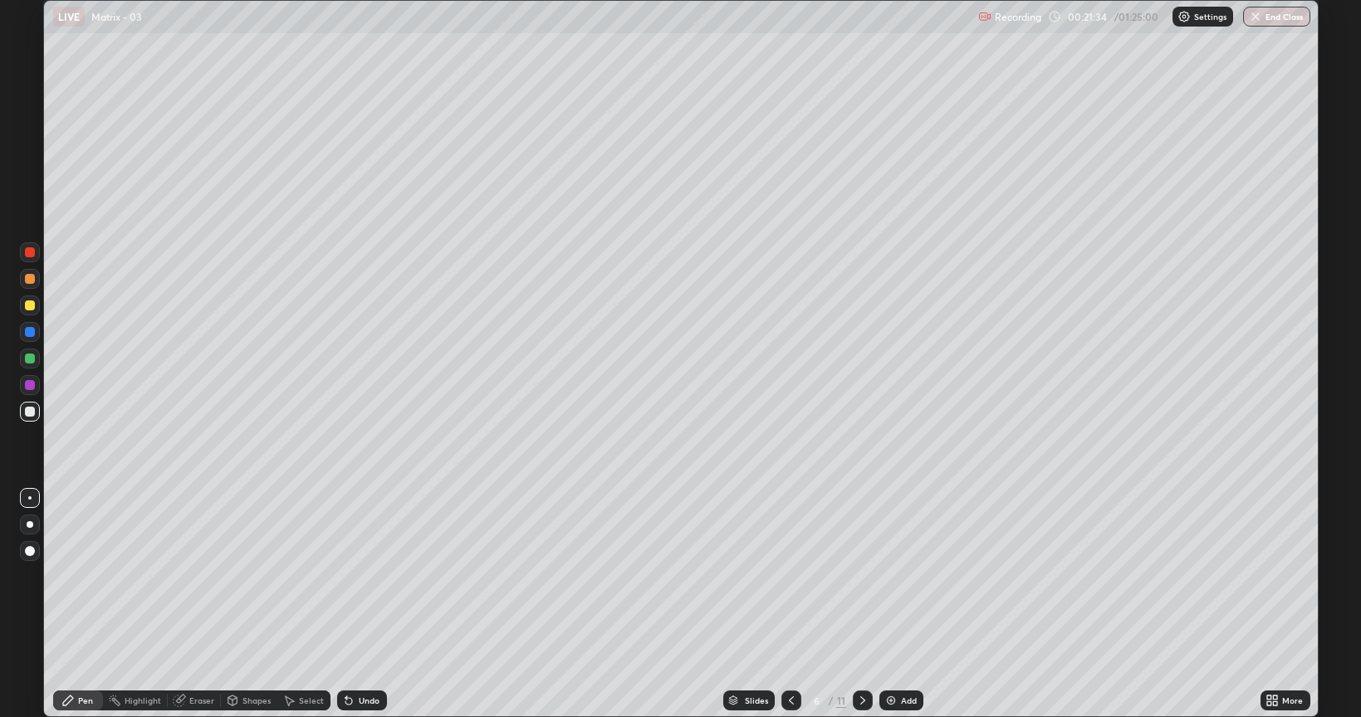
click at [355, 604] on div "Undo" at bounding box center [362, 701] width 50 height 20
click at [360, 604] on div "Undo" at bounding box center [362, 701] width 50 height 20
click at [197, 604] on div "Eraser" at bounding box center [201, 701] width 25 height 8
click at [76, 604] on div "Pen" at bounding box center [78, 701] width 50 height 20
click at [365, 604] on div "Undo" at bounding box center [369, 701] width 21 height 8
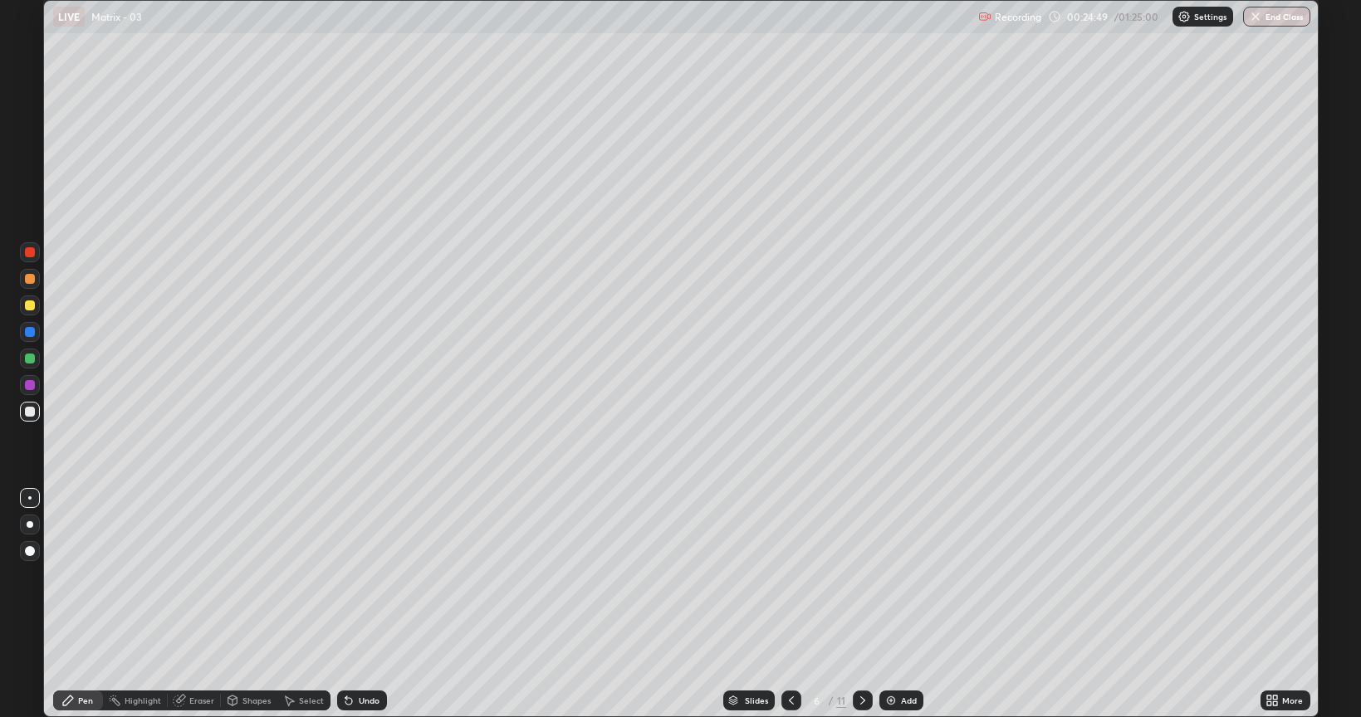
click at [370, 604] on div "Undo" at bounding box center [362, 701] width 50 height 20
click at [859, 604] on icon at bounding box center [862, 700] width 13 height 13
click at [790, 604] on icon at bounding box center [791, 700] width 13 height 13
click at [862, 604] on icon at bounding box center [862, 701] width 5 height 8
click at [790, 604] on icon at bounding box center [791, 700] width 13 height 13
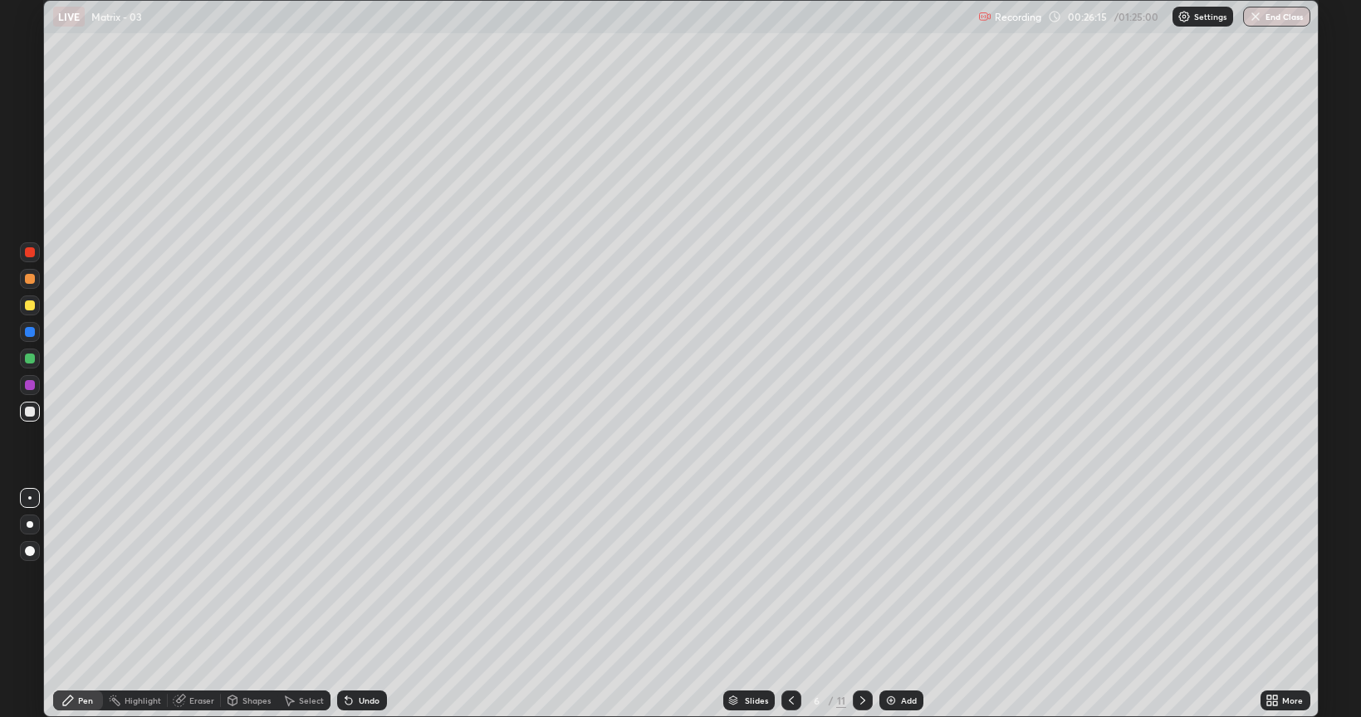
click at [859, 604] on icon at bounding box center [862, 700] width 13 height 13
click at [792, 604] on icon at bounding box center [791, 700] width 13 height 13
click at [864, 604] on icon at bounding box center [862, 701] width 5 height 8
click at [368, 604] on div "Undo" at bounding box center [369, 701] width 21 height 8
click at [860, 604] on icon at bounding box center [862, 700] width 13 height 13
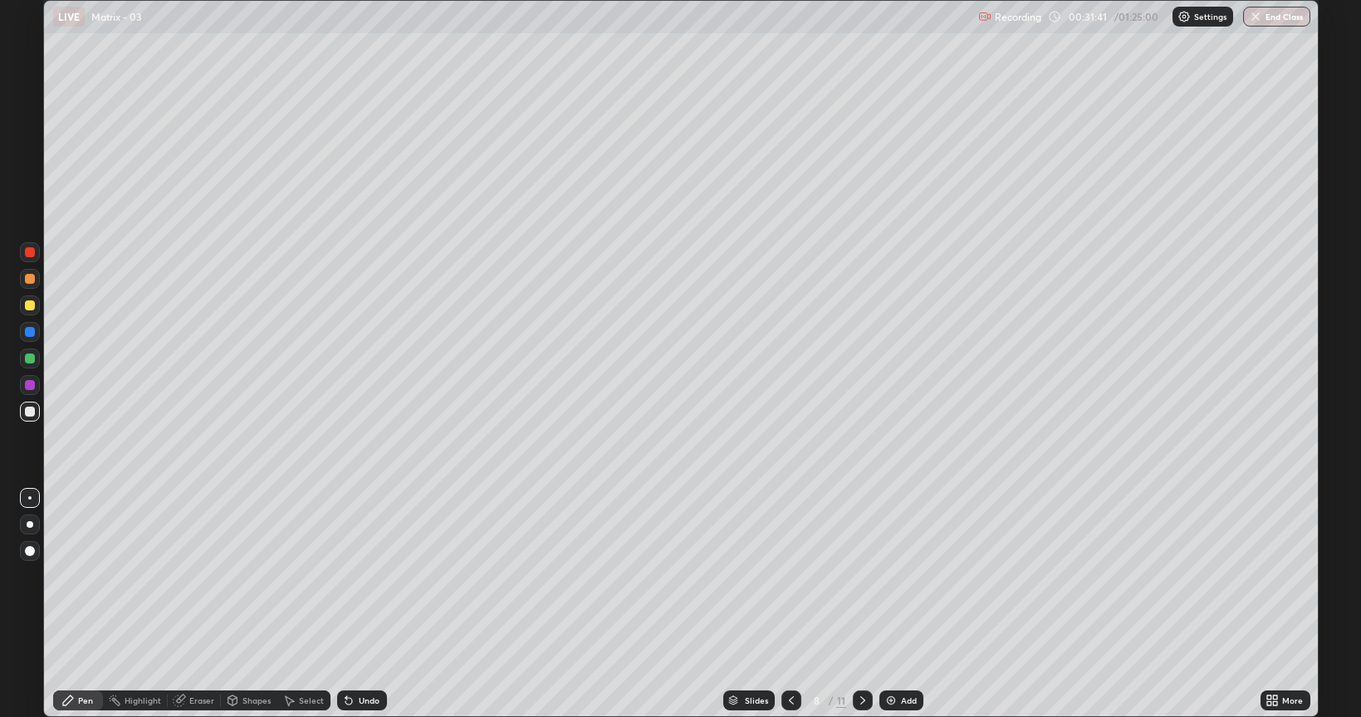
click at [25, 306] on div at bounding box center [30, 306] width 10 height 10
click at [202, 604] on div "Eraser" at bounding box center [194, 701] width 53 height 20
click at [72, 604] on div "Pen" at bounding box center [78, 701] width 50 height 20
click at [861, 604] on icon at bounding box center [862, 700] width 13 height 13
click at [365, 604] on div "Undo" at bounding box center [362, 701] width 50 height 20
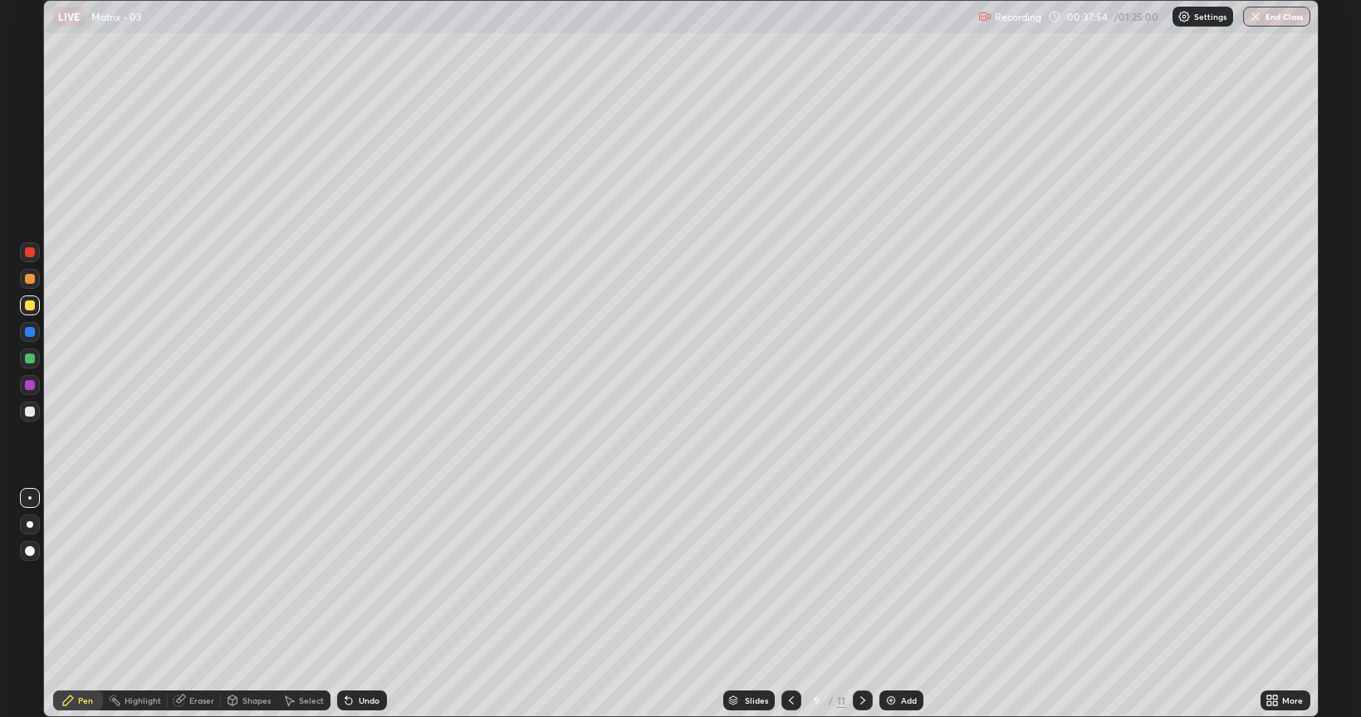
click at [371, 604] on div "Undo" at bounding box center [362, 701] width 50 height 20
click at [29, 413] on div at bounding box center [30, 412] width 10 height 10
click at [364, 604] on div "Undo" at bounding box center [369, 701] width 21 height 8
click at [367, 604] on div "Undo" at bounding box center [369, 701] width 21 height 8
click at [363, 604] on div "Undo" at bounding box center [369, 701] width 21 height 8
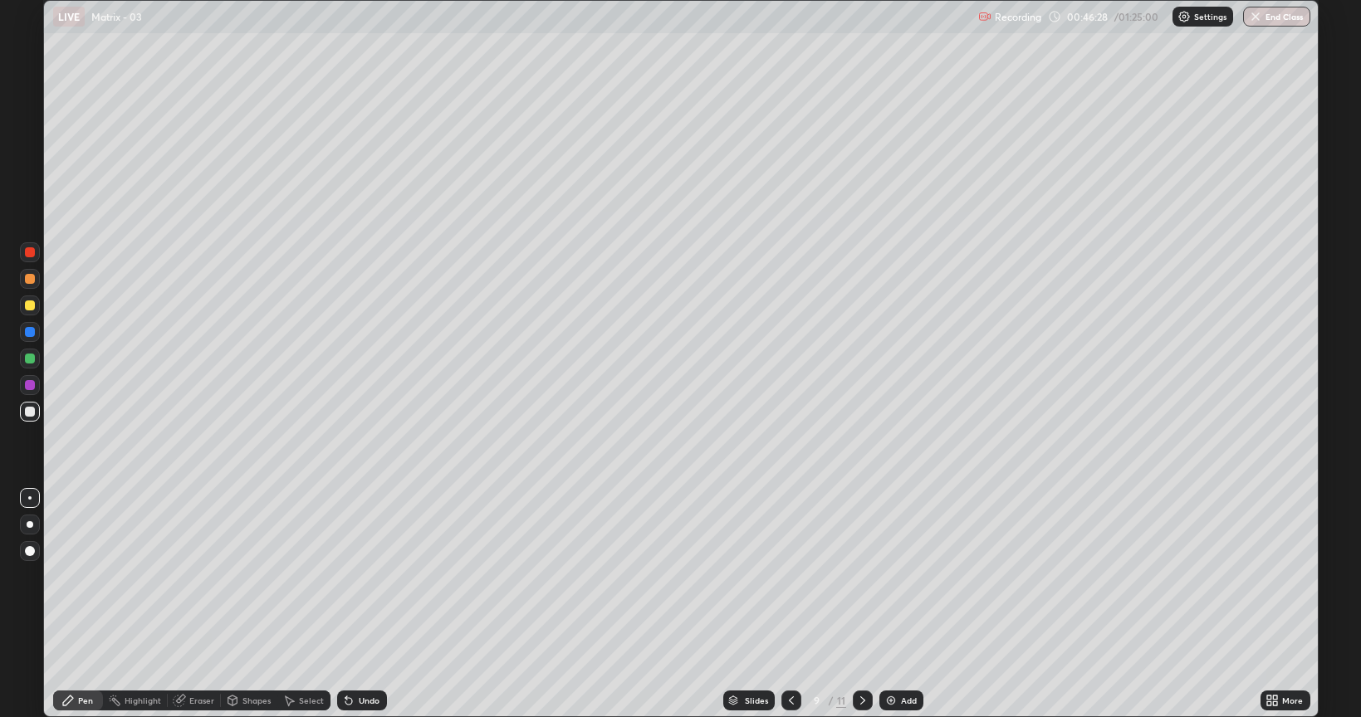
click at [201, 604] on div "Eraser" at bounding box center [194, 701] width 53 height 20
click at [85, 604] on div "Pen" at bounding box center [78, 701] width 50 height 20
click at [362, 604] on div "Undo" at bounding box center [362, 701] width 50 height 20
click at [352, 604] on icon at bounding box center [348, 700] width 13 height 13
click at [861, 604] on icon at bounding box center [862, 700] width 13 height 13
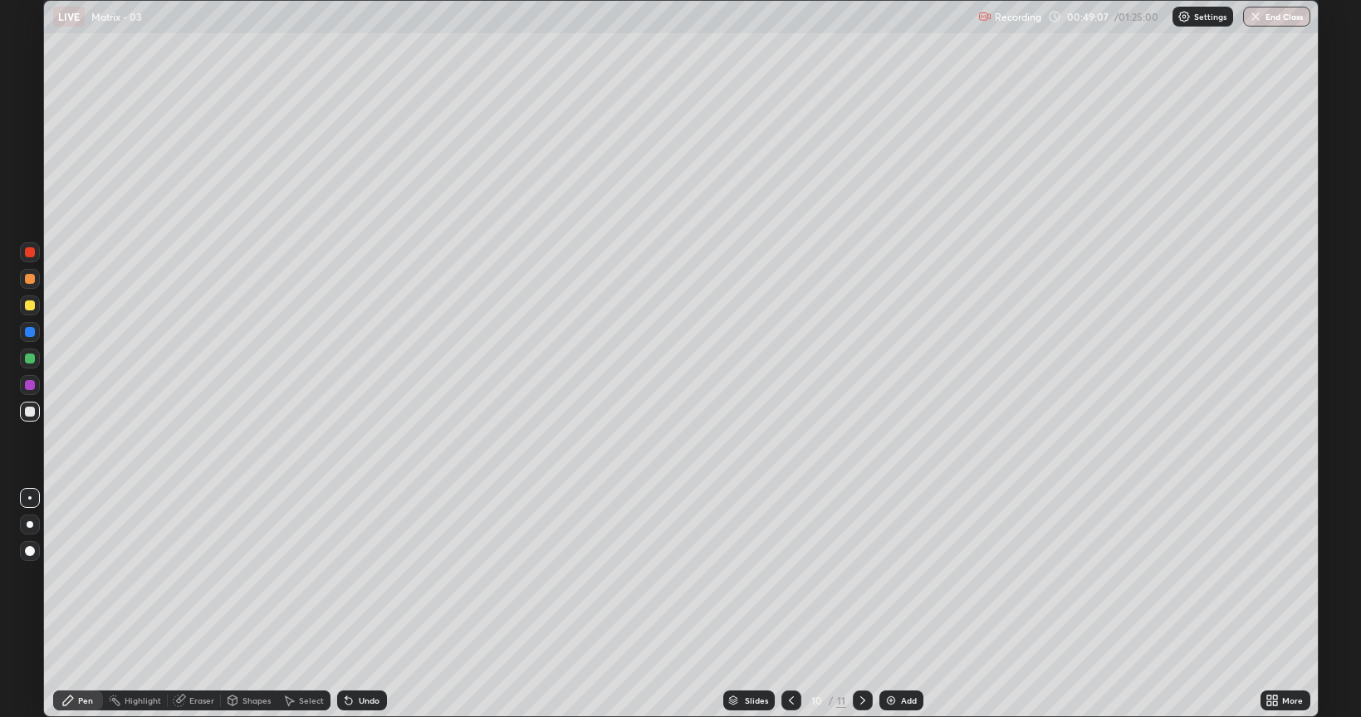
click at [792, 604] on icon at bounding box center [791, 700] width 13 height 13
click at [861, 604] on icon at bounding box center [862, 700] width 13 height 13
click at [360, 604] on div "Undo" at bounding box center [362, 701] width 50 height 20
click at [358, 604] on div "Undo" at bounding box center [362, 701] width 50 height 20
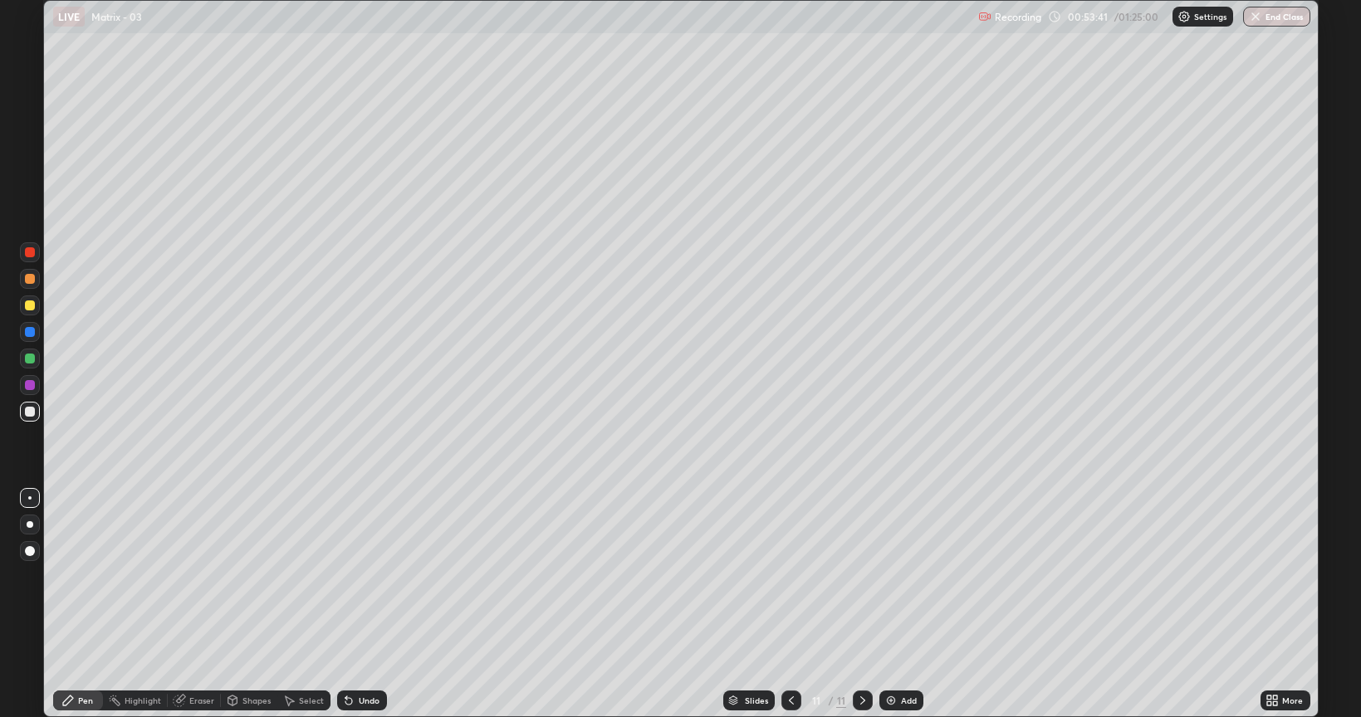
click at [354, 604] on div "Undo" at bounding box center [362, 701] width 50 height 20
click at [201, 604] on div "Eraser" at bounding box center [194, 701] width 53 height 20
click at [82, 604] on div "Pen" at bounding box center [78, 701] width 50 height 20
click at [787, 604] on icon at bounding box center [791, 700] width 13 height 13
click at [861, 604] on icon at bounding box center [862, 700] width 13 height 13
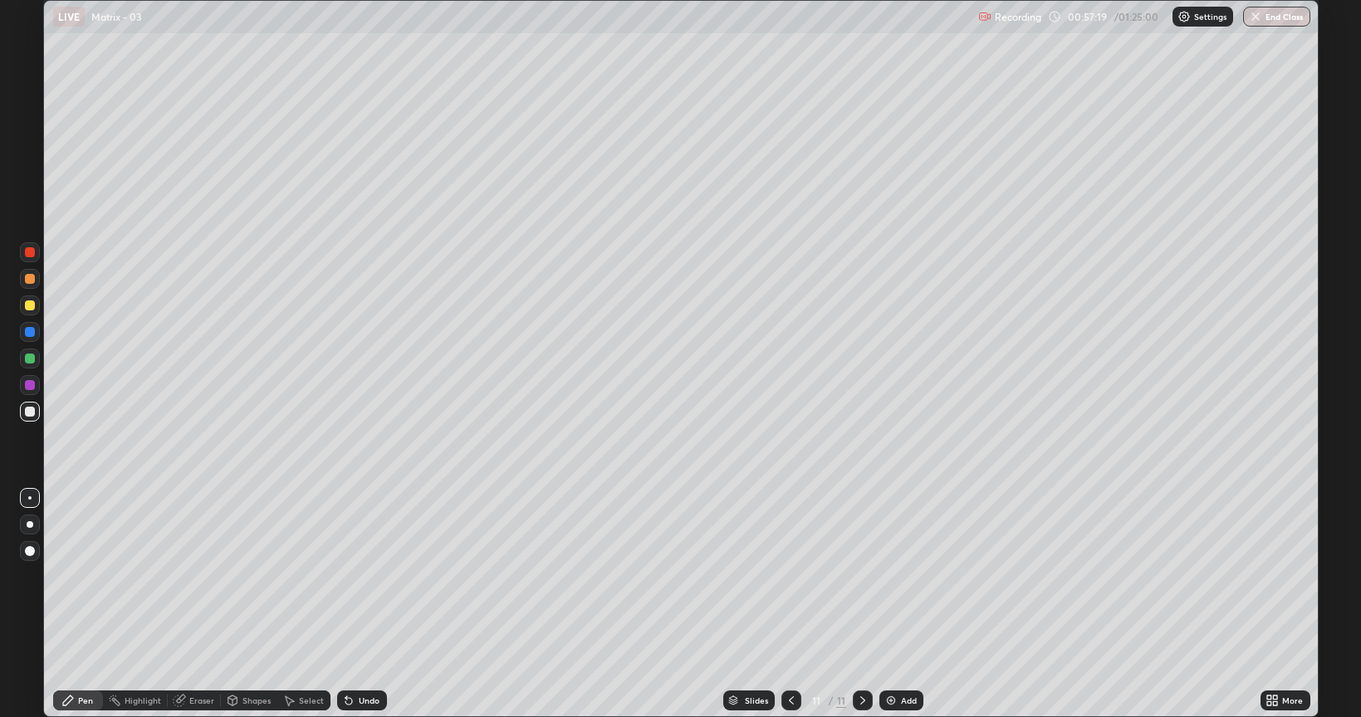
click at [366, 604] on div "Undo" at bounding box center [362, 701] width 50 height 20
click at [364, 604] on div "Undo" at bounding box center [362, 701] width 50 height 20
click at [365, 604] on div "Undo" at bounding box center [362, 701] width 50 height 20
click at [888, 604] on img at bounding box center [890, 700] width 13 height 13
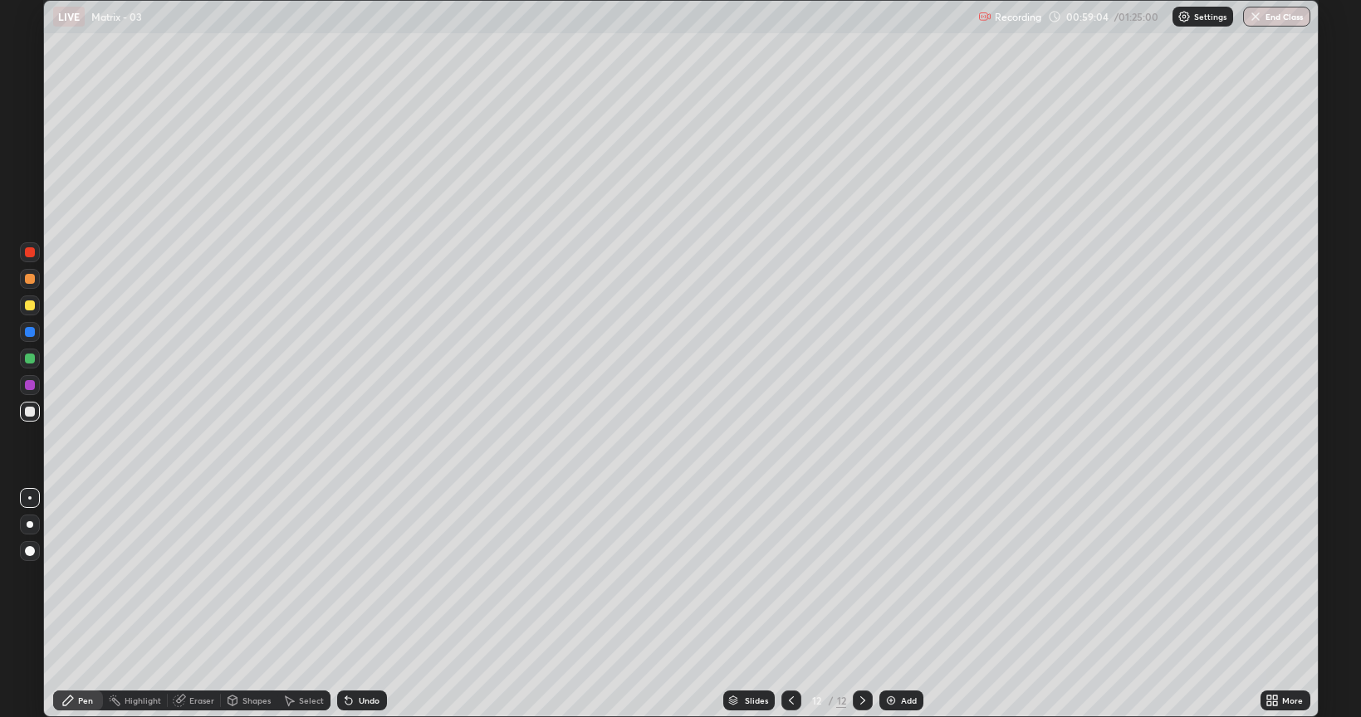
click at [202, 604] on div "Eraser" at bounding box center [201, 701] width 25 height 8
click at [86, 604] on div "Pen" at bounding box center [78, 701] width 50 height 20
click at [362, 604] on div "Undo" at bounding box center [362, 701] width 50 height 20
click at [362, 604] on div "Undo" at bounding box center [369, 701] width 21 height 8
click at [790, 604] on icon at bounding box center [791, 700] width 13 height 13
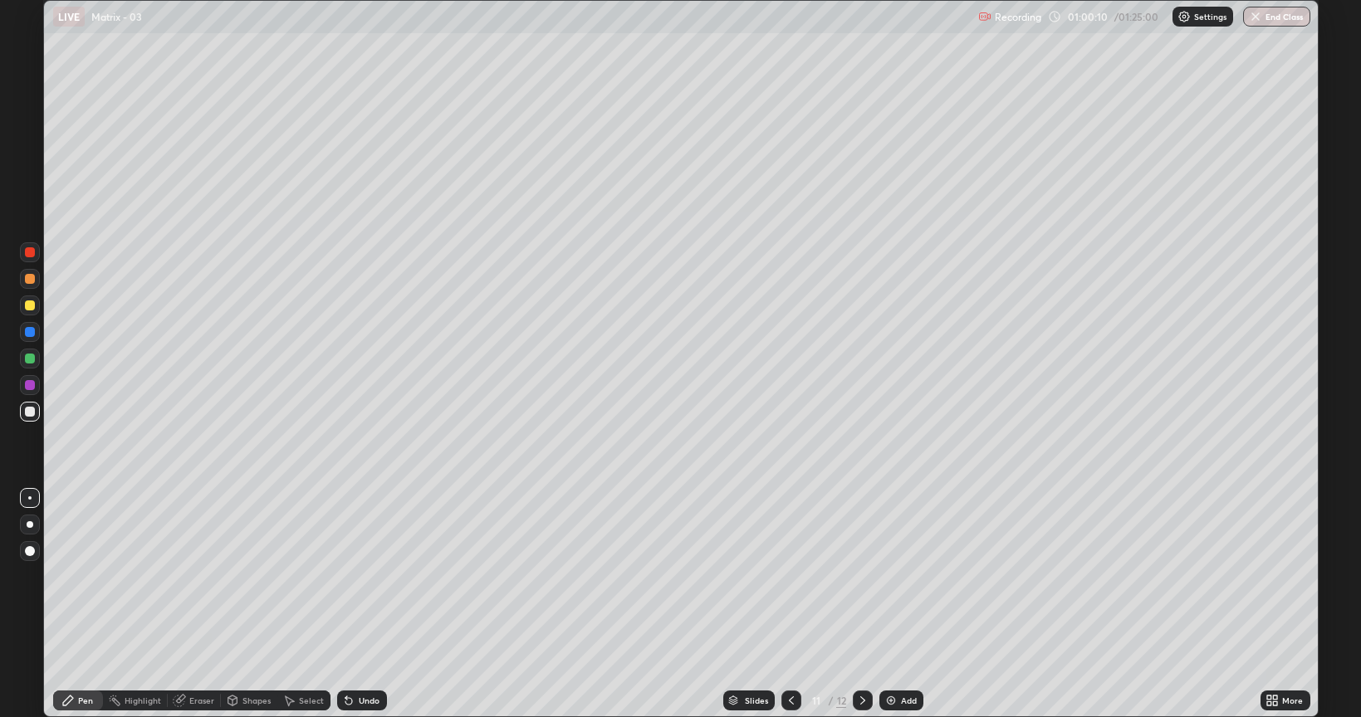
click at [861, 604] on icon at bounding box center [862, 700] width 13 height 13
click at [854, 604] on div at bounding box center [863, 701] width 20 height 20
click at [864, 604] on icon at bounding box center [862, 700] width 13 height 13
click at [895, 604] on div "Add" at bounding box center [901, 701] width 44 height 20
click at [355, 604] on div "Undo" at bounding box center [362, 701] width 50 height 20
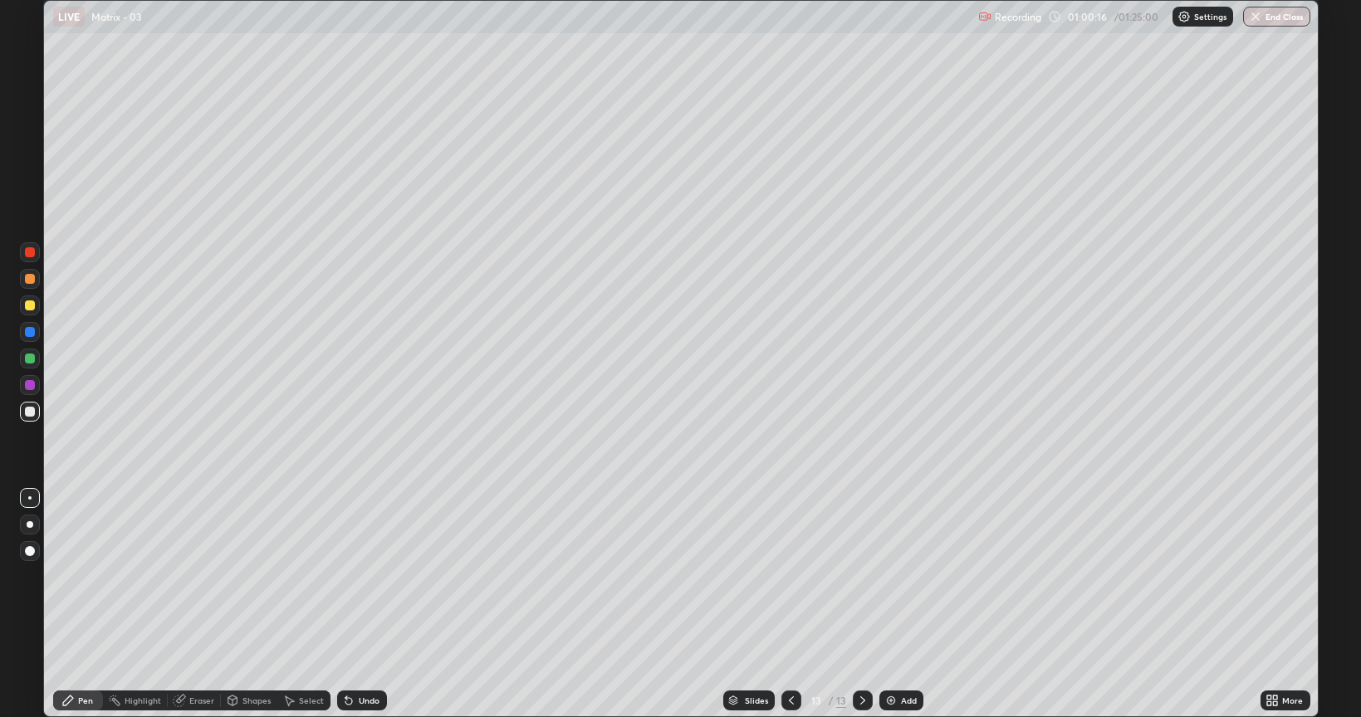
click at [354, 604] on div "Undo" at bounding box center [362, 701] width 50 height 20
click at [358, 604] on div "Undo" at bounding box center [362, 701] width 50 height 20
click at [360, 604] on div "Undo" at bounding box center [369, 701] width 21 height 8
click at [792, 604] on icon at bounding box center [791, 700] width 13 height 13
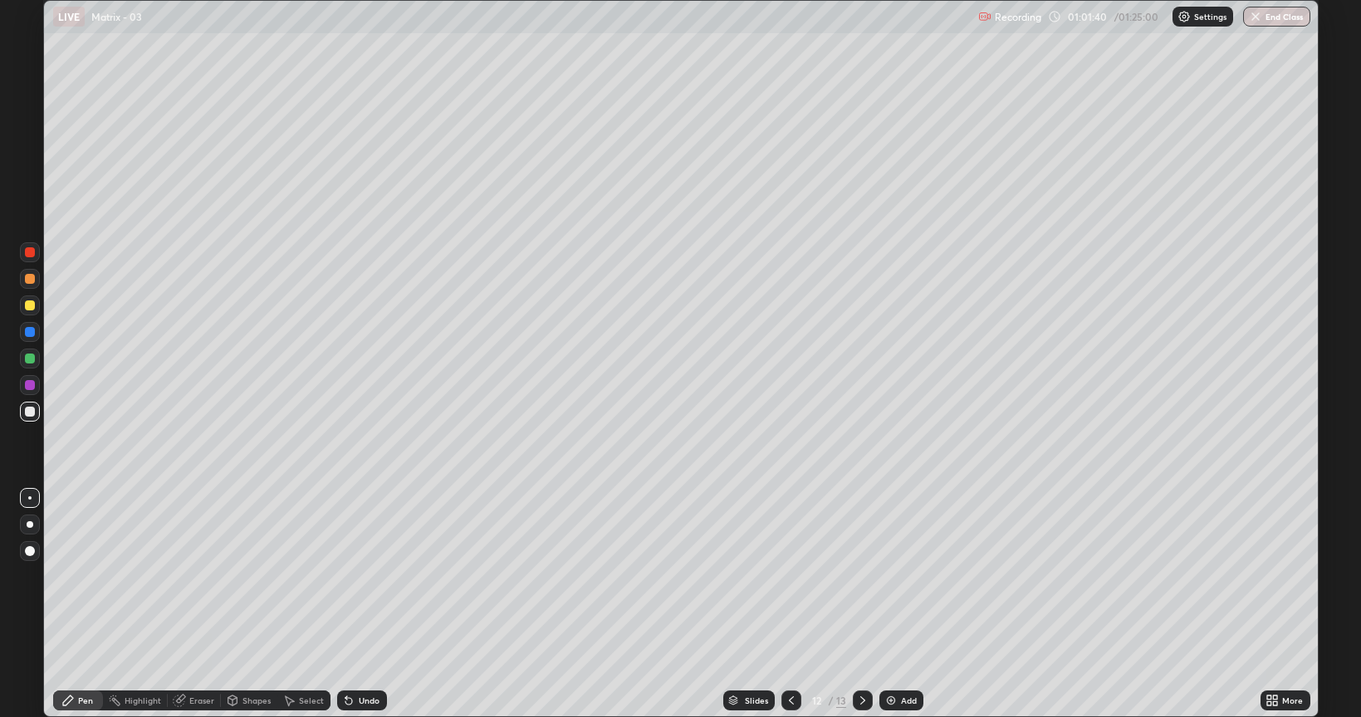
click at [793, 604] on div at bounding box center [791, 701] width 20 height 20
click at [861, 604] on icon at bounding box center [862, 701] width 5 height 8
click at [861, 604] on icon at bounding box center [862, 700] width 13 height 13
click at [25, 309] on div at bounding box center [30, 306] width 20 height 20
click at [25, 308] on div at bounding box center [30, 306] width 10 height 10
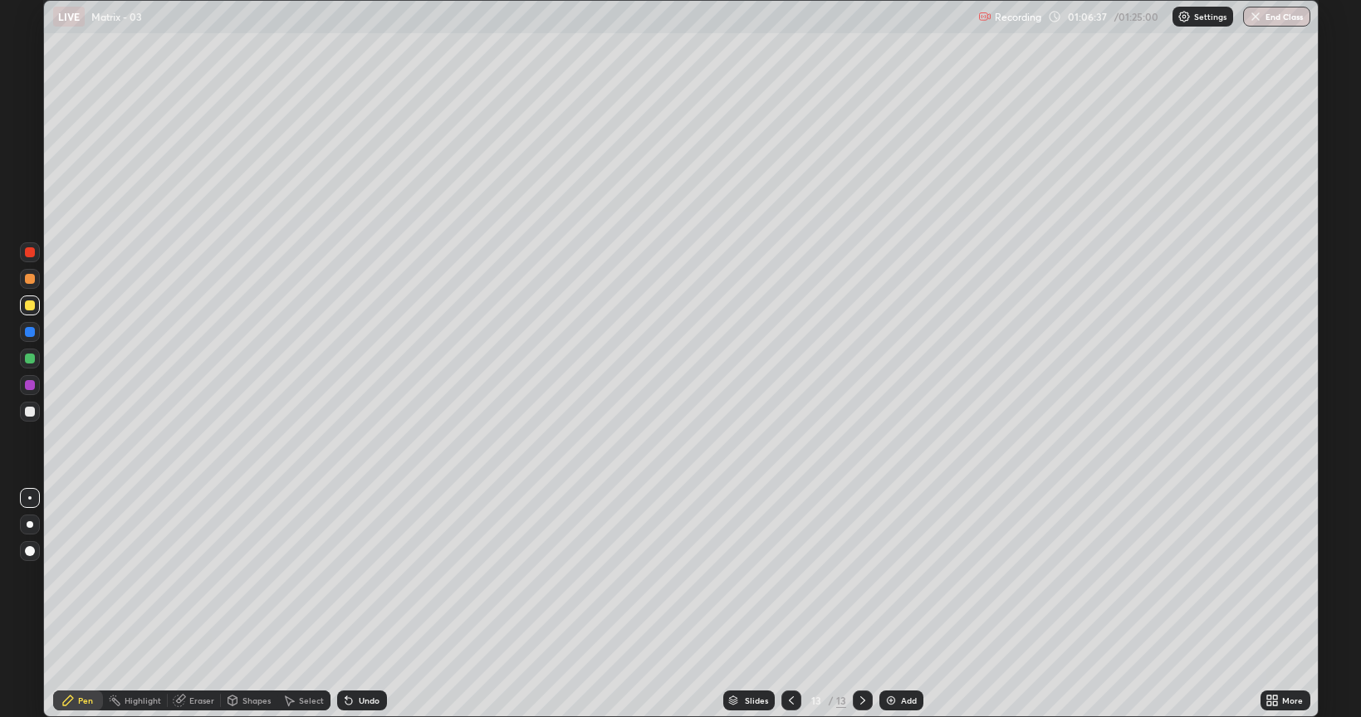
click at [196, 604] on div "Eraser" at bounding box center [201, 701] width 25 height 8
click at [84, 604] on div "Pen" at bounding box center [85, 701] width 15 height 8
click at [863, 604] on icon at bounding box center [862, 701] width 5 height 8
click at [910, 604] on div "Add" at bounding box center [909, 701] width 16 height 8
click at [365, 604] on div "Undo" at bounding box center [369, 701] width 21 height 8
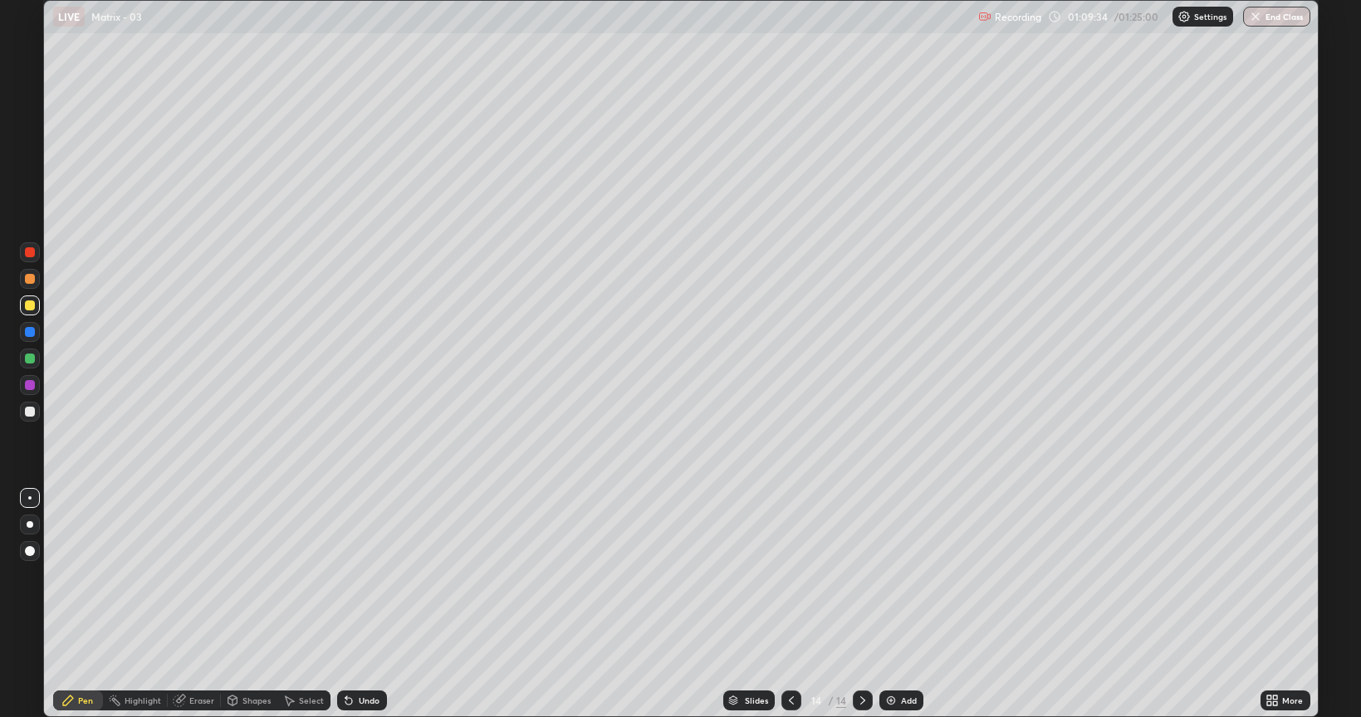
click at [193, 604] on div "Eraser" at bounding box center [201, 701] width 25 height 8
click at [75, 604] on div "Pen" at bounding box center [78, 701] width 50 height 20
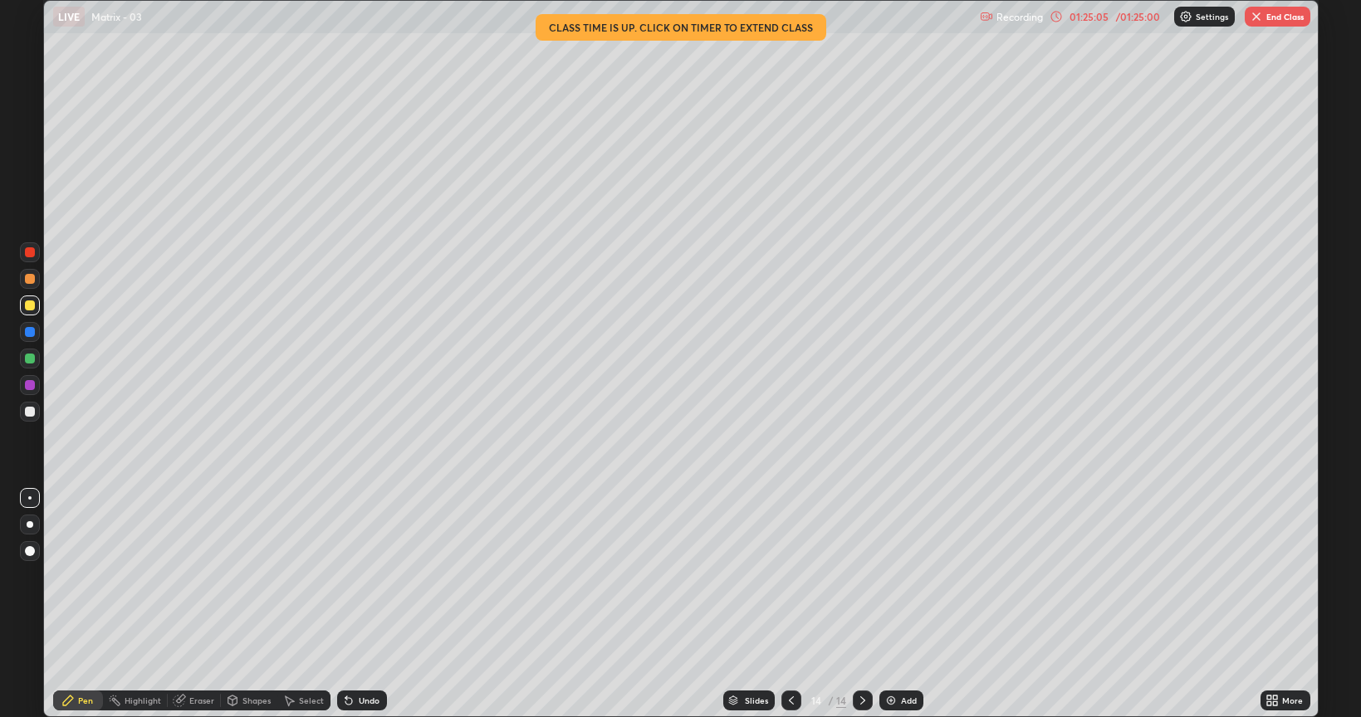
click at [1278, 17] on button "End Class" at bounding box center [1278, 17] width 66 height 20
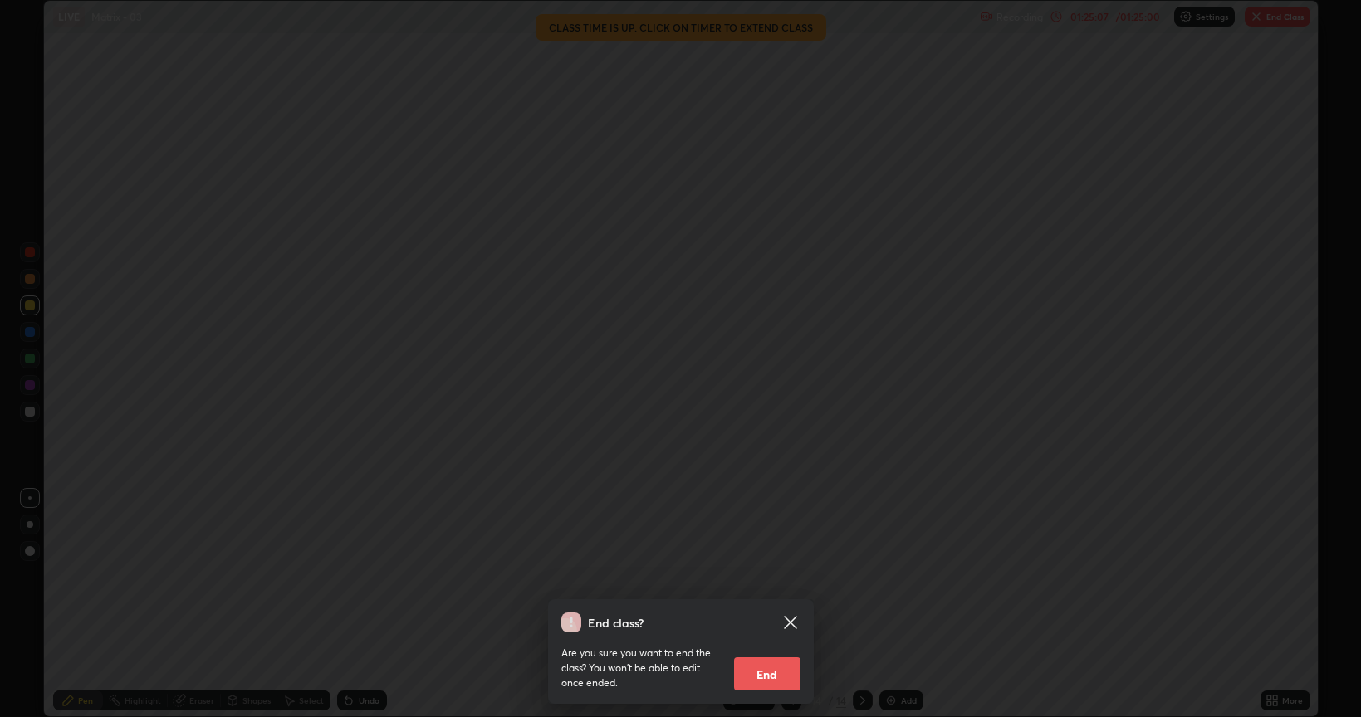
click at [766, 604] on button "End" at bounding box center [767, 674] width 66 height 33
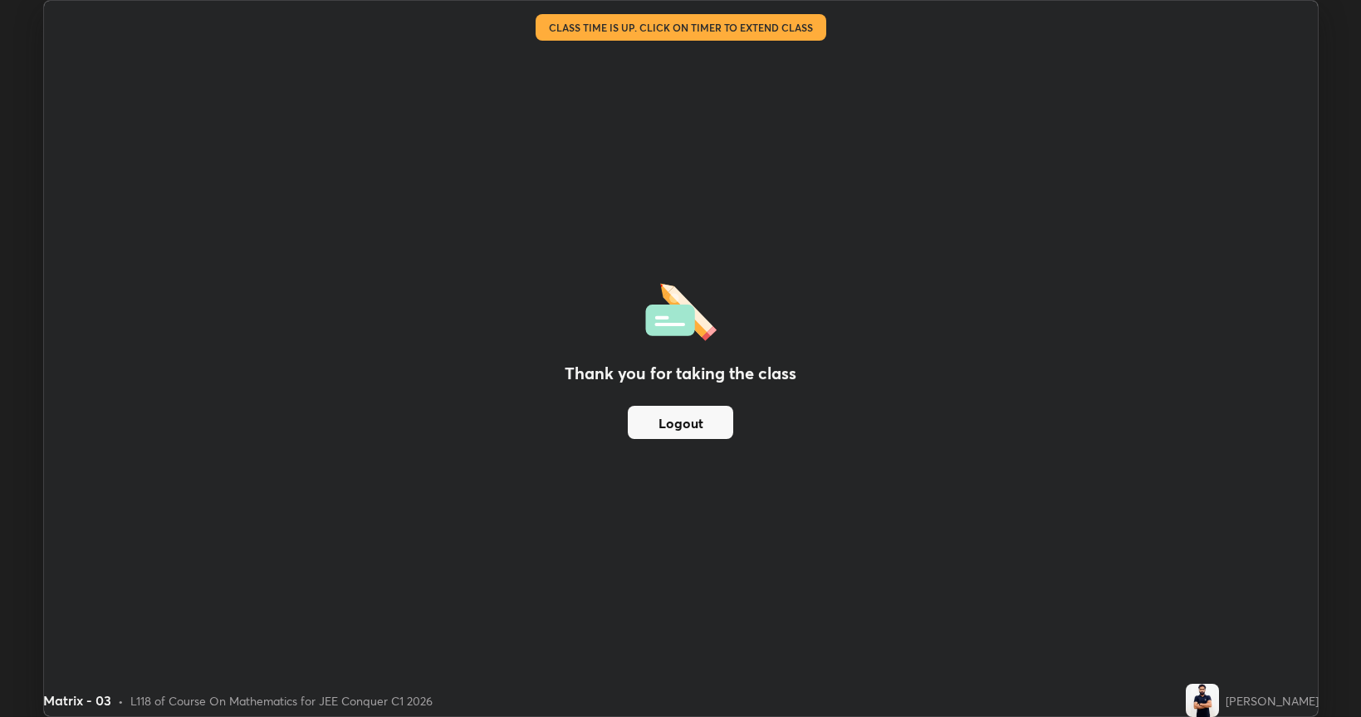
click at [702, 431] on button "Logout" at bounding box center [680, 422] width 105 height 33
